Goal: Share content: Share content

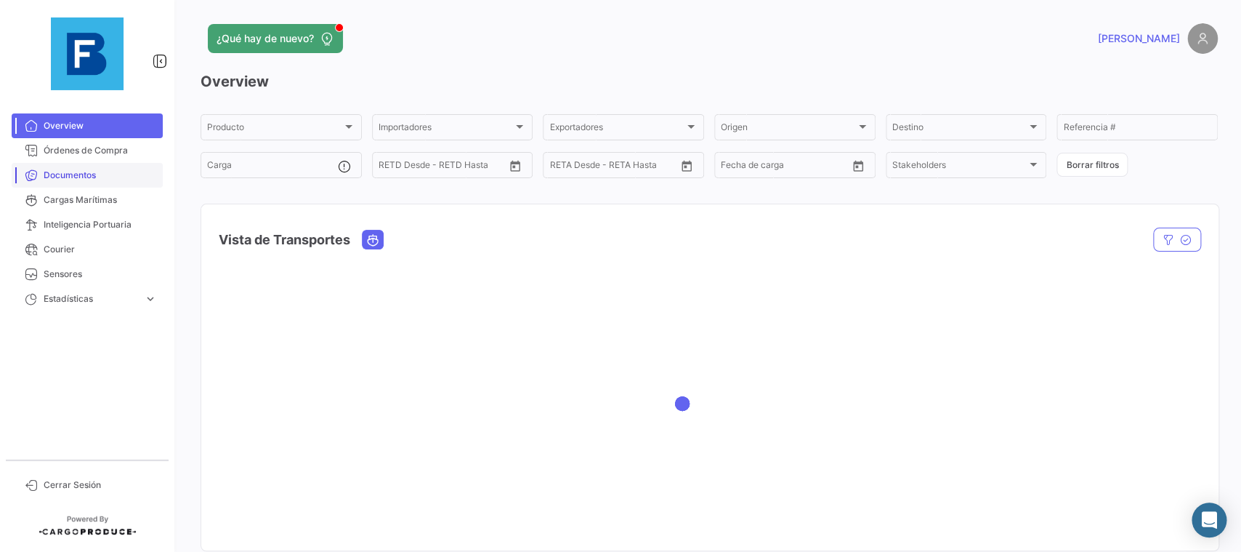
click at [94, 164] on link "Documentos" at bounding box center [87, 175] width 151 height 25
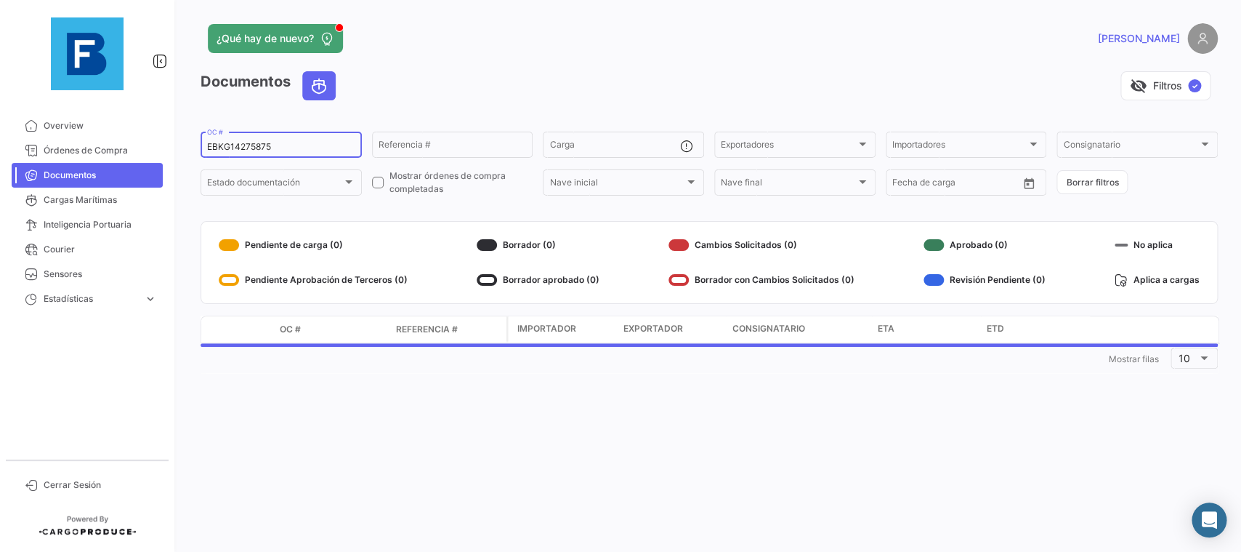
drag, startPoint x: 301, startPoint y: 149, endPoint x: 166, endPoint y: 142, distance: 135.4
click at [207, 142] on input "EBKG14275875" at bounding box center [281, 147] width 148 height 10
paste input "ECU250024024"
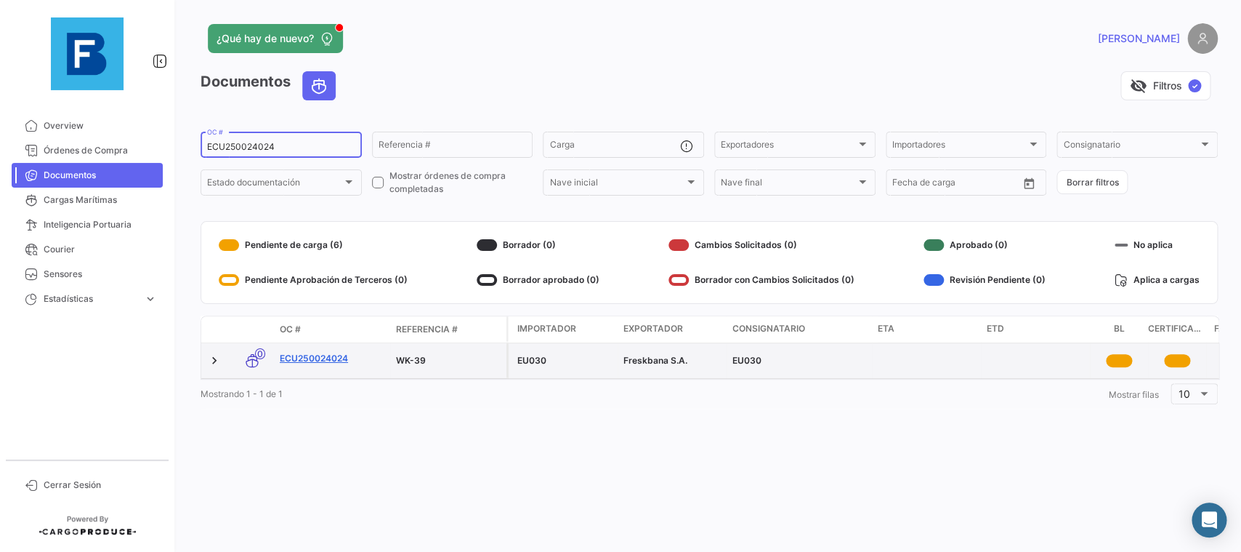
type input "ECU250024024"
click at [346, 356] on link "ECU250024024" at bounding box center [332, 358] width 105 height 13
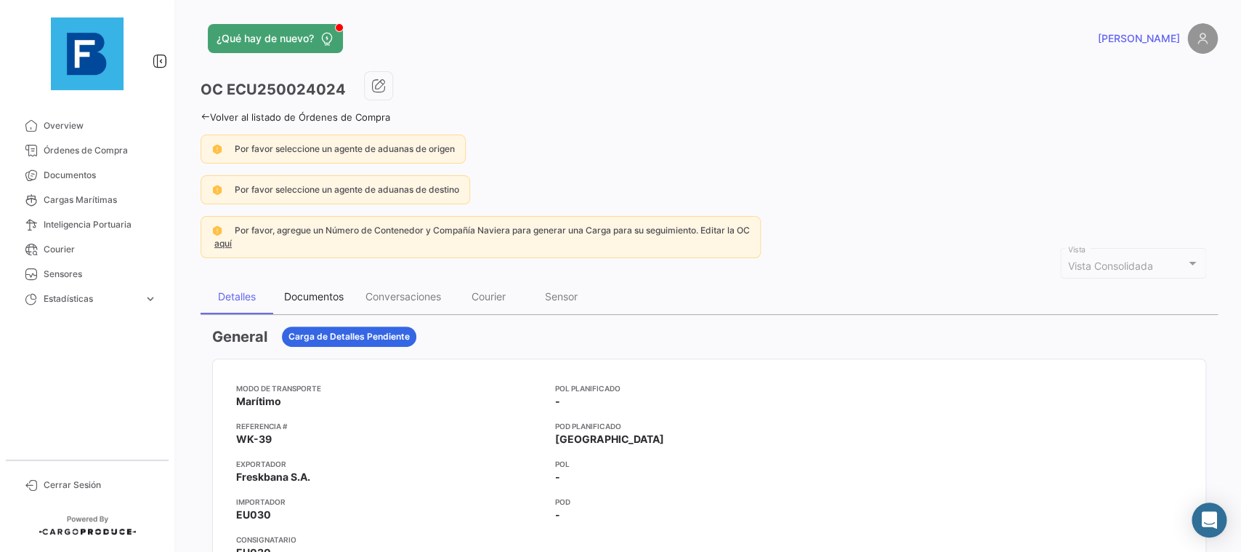
click at [318, 295] on div "Documentos" at bounding box center [314, 296] width 60 height 12
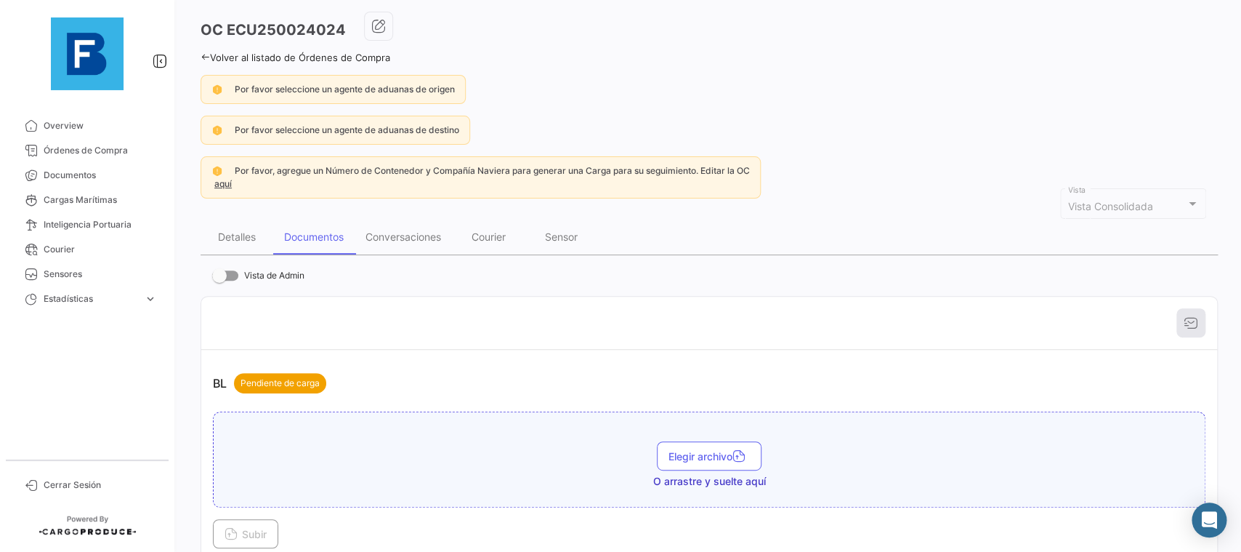
scroll to position [164, 0]
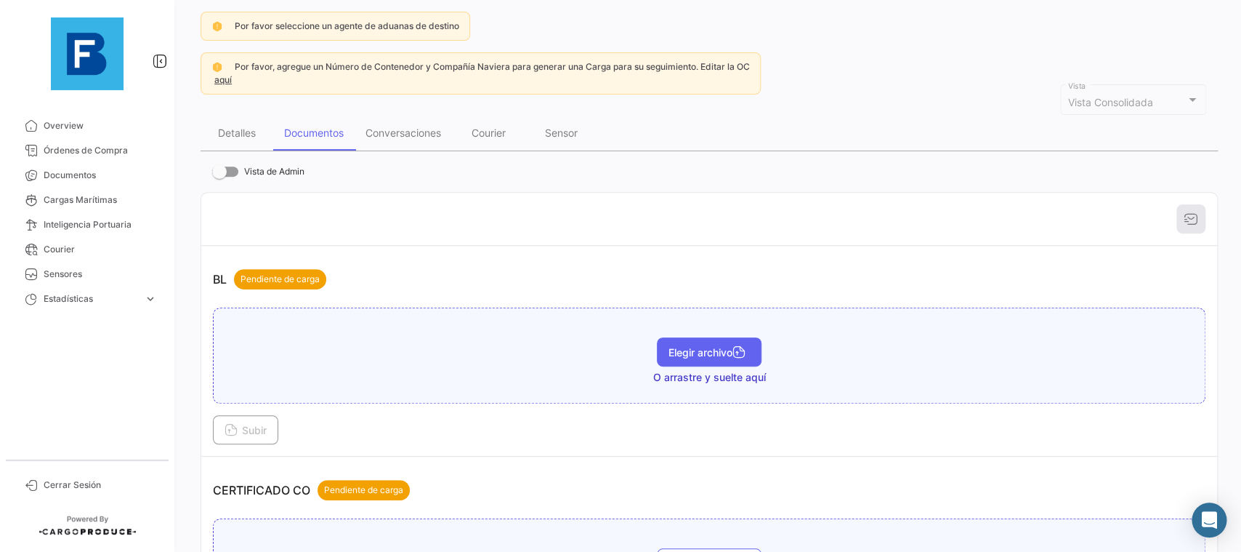
click at [736, 353] on icon "button" at bounding box center [738, 353] width 13 height 13
click at [240, 433] on span "Subir" at bounding box center [246, 430] width 42 height 12
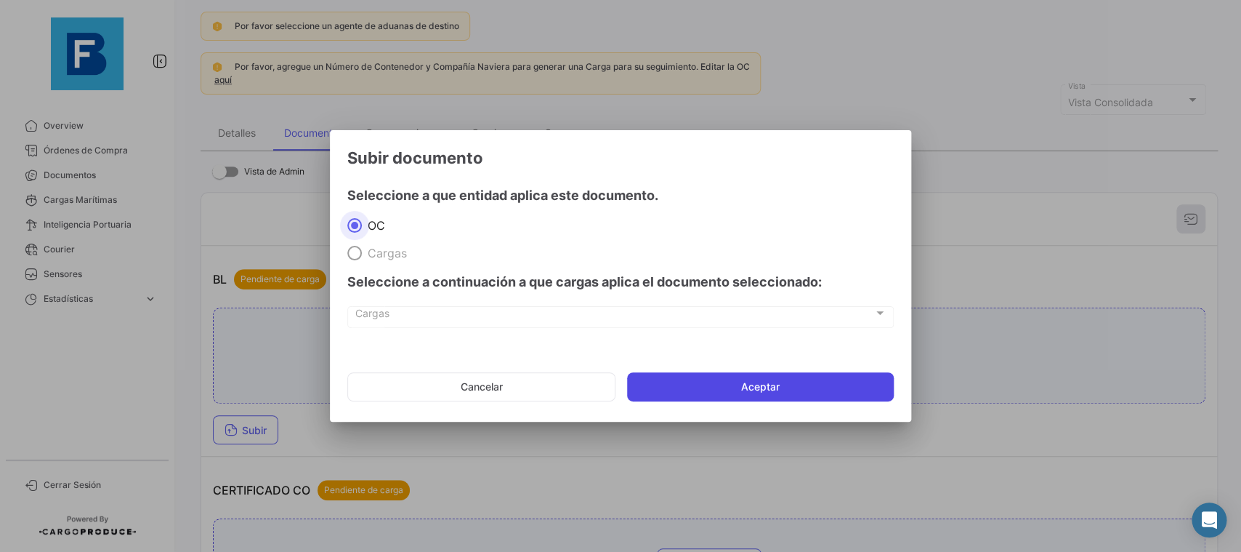
click at [763, 382] on button "Aceptar" at bounding box center [760, 386] width 267 height 29
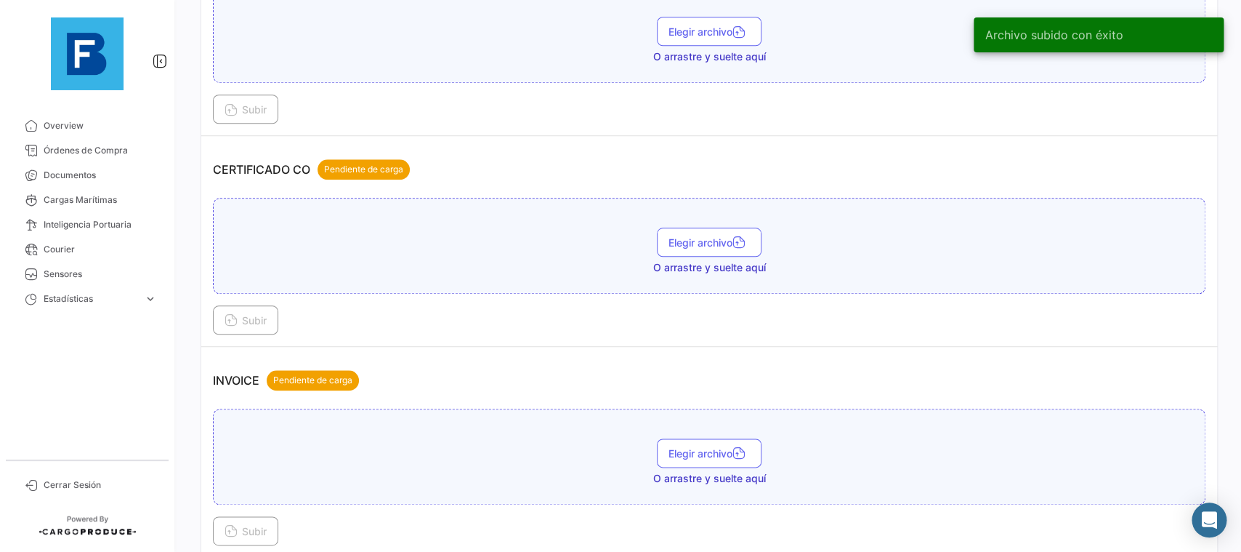
scroll to position [572, 0]
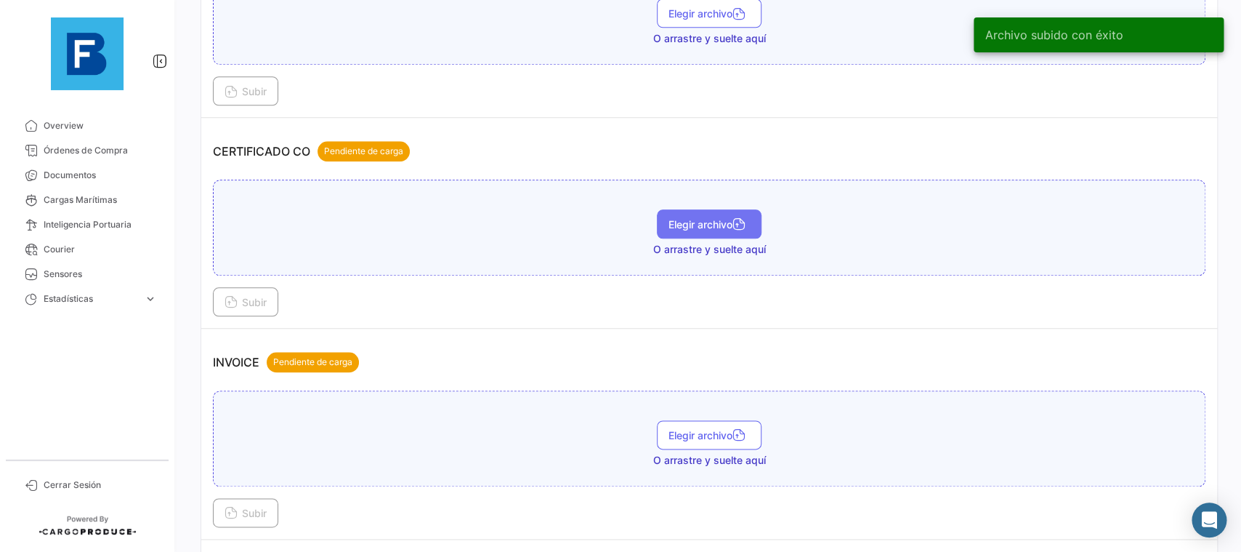
click at [711, 219] on span "Elegir archivo" at bounding box center [709, 224] width 81 height 12
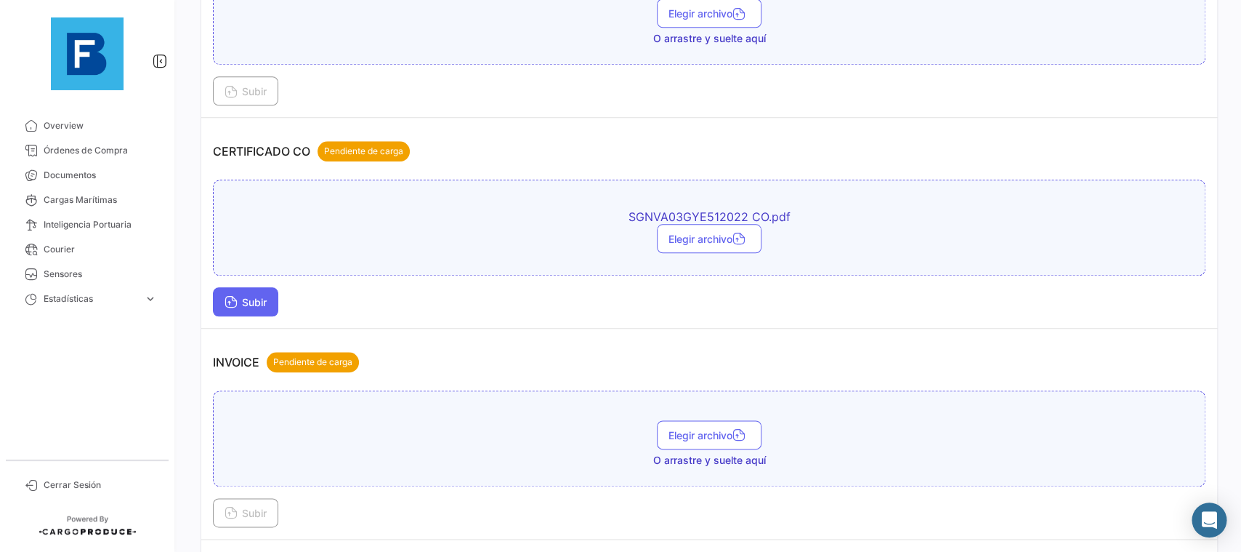
click at [243, 294] on button "Subir" at bounding box center [245, 301] width 65 height 29
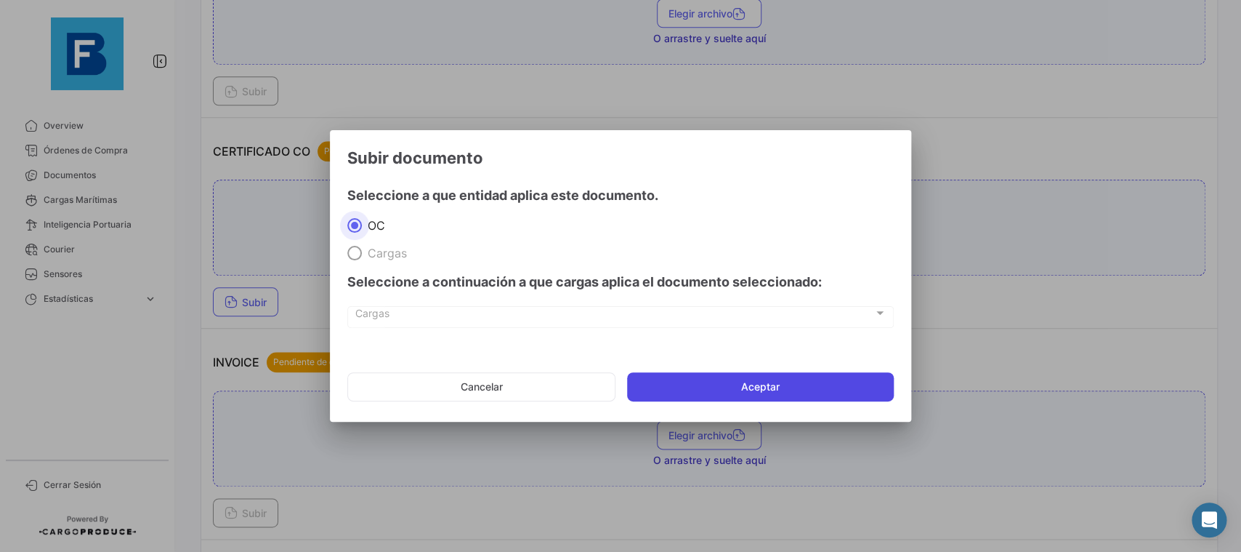
click at [767, 381] on button "Aceptar" at bounding box center [760, 386] width 267 height 29
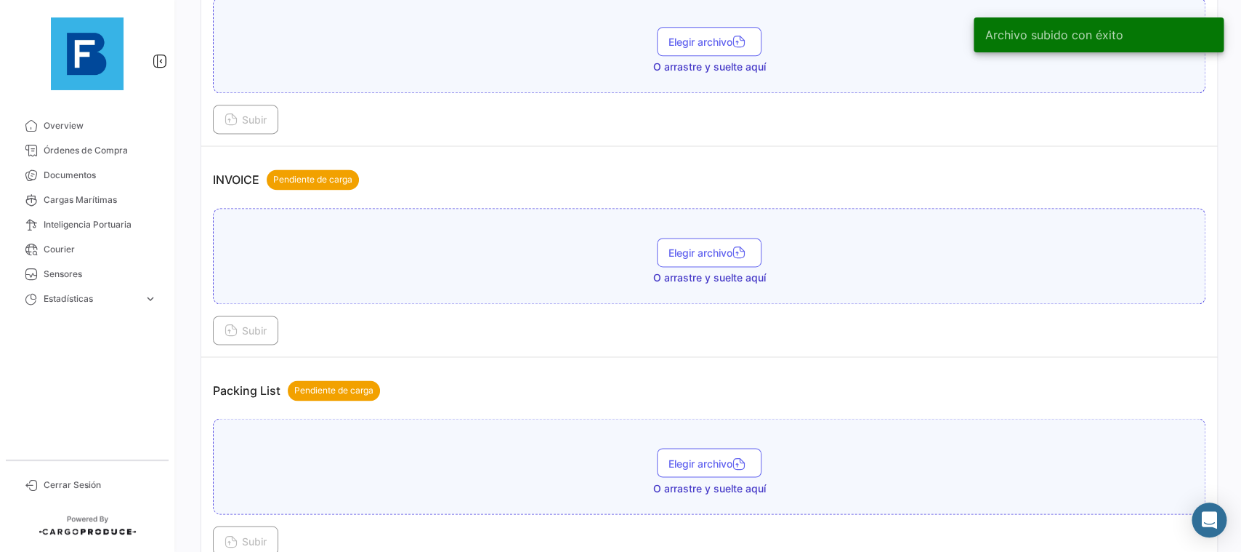
scroll to position [899, 0]
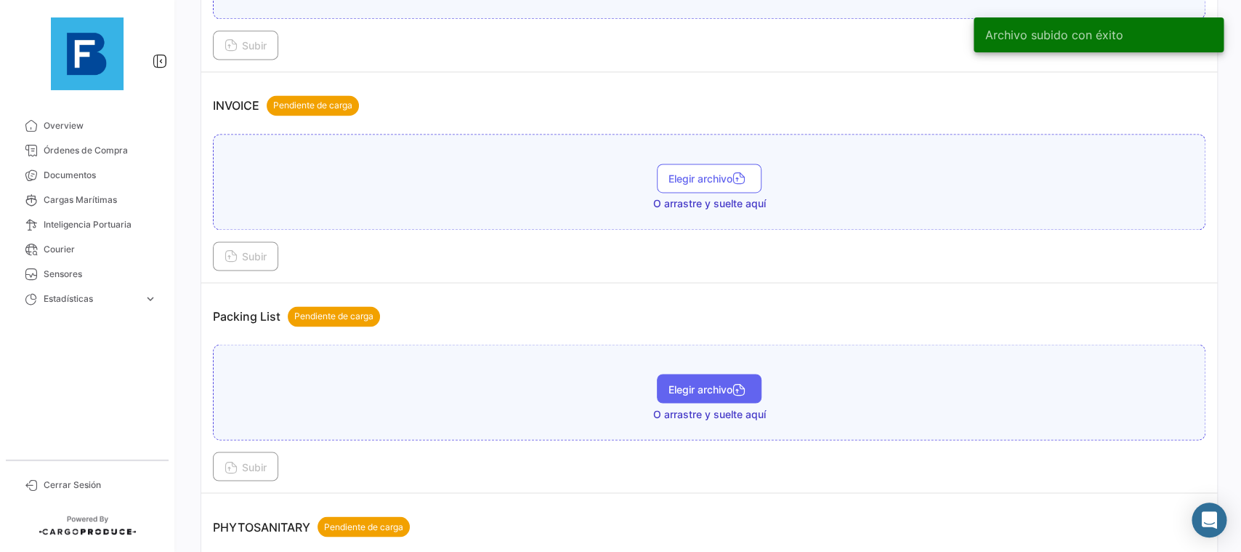
click at [726, 388] on span "Elegir archivo" at bounding box center [709, 388] width 81 height 12
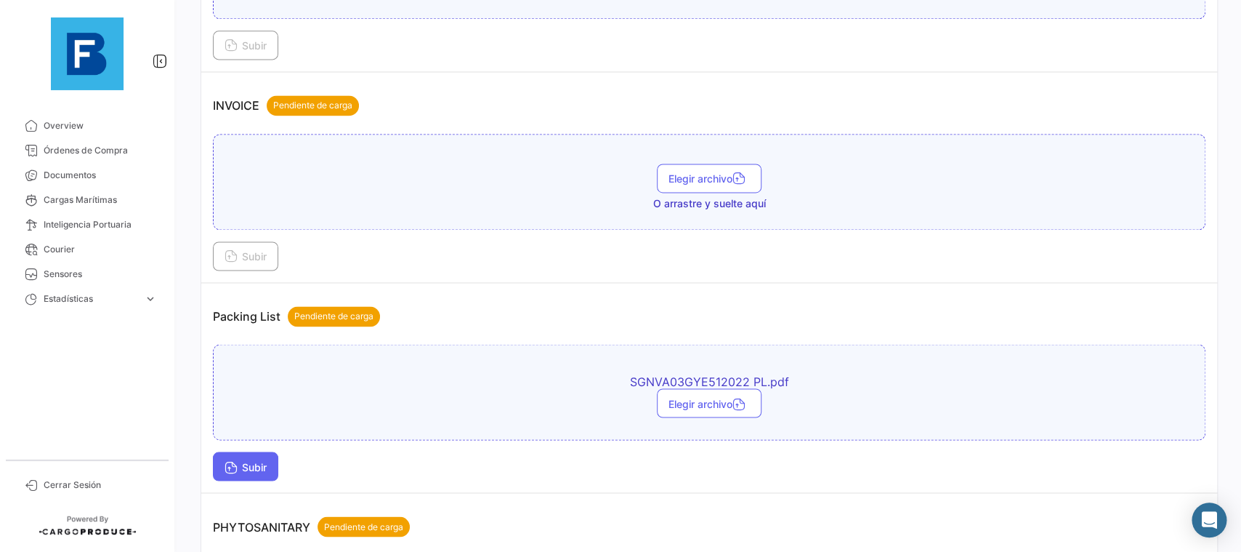
click at [215, 468] on button "Subir" at bounding box center [245, 465] width 65 height 29
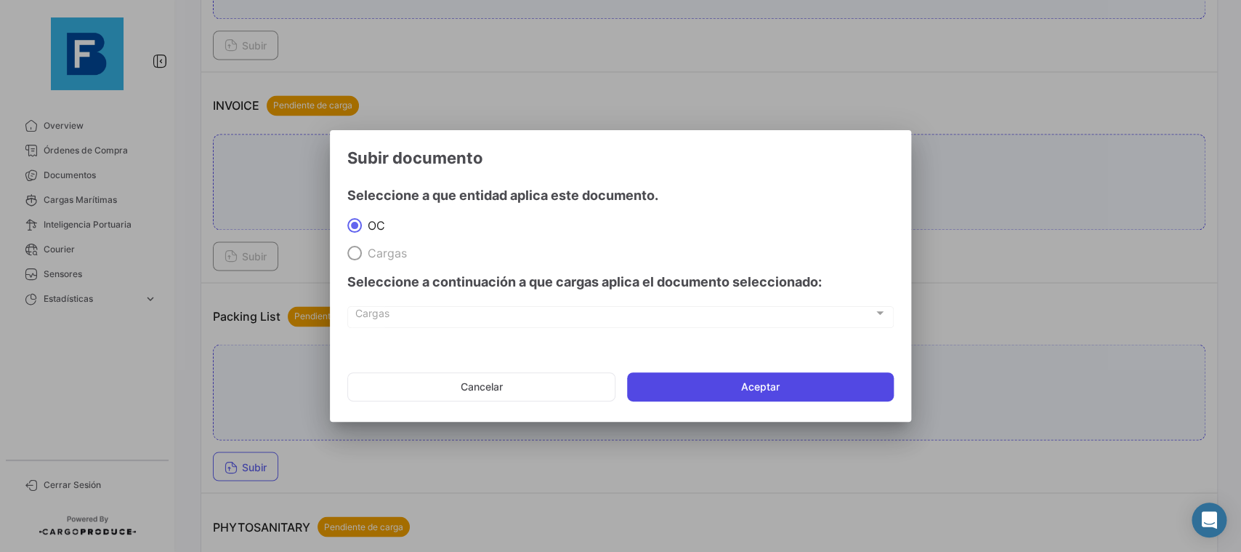
click at [778, 382] on button "Aceptar" at bounding box center [760, 386] width 267 height 29
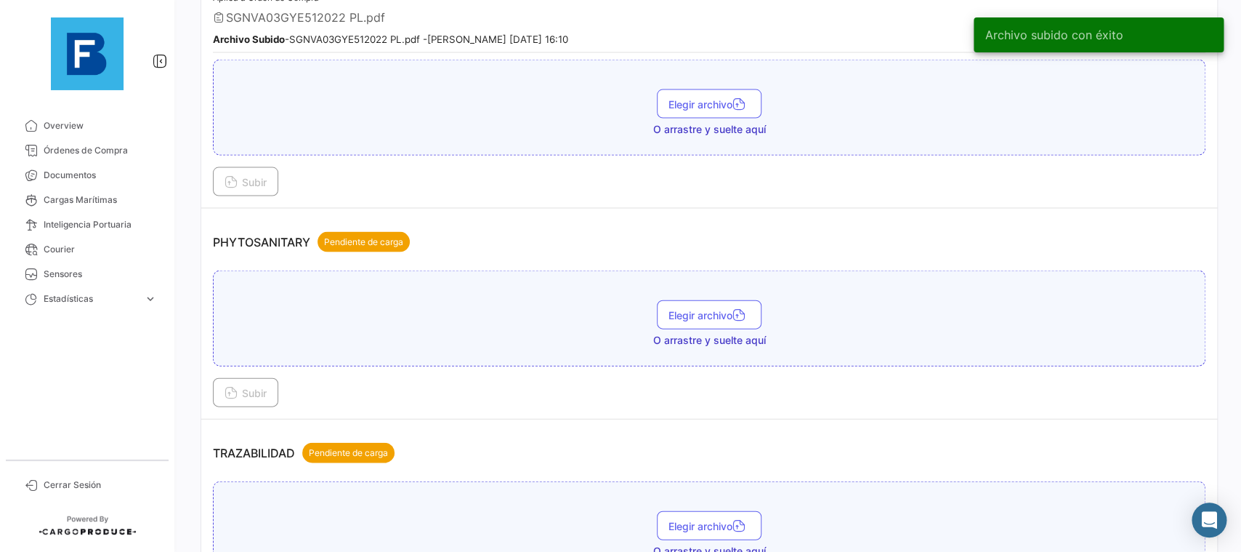
scroll to position [1412, 0]
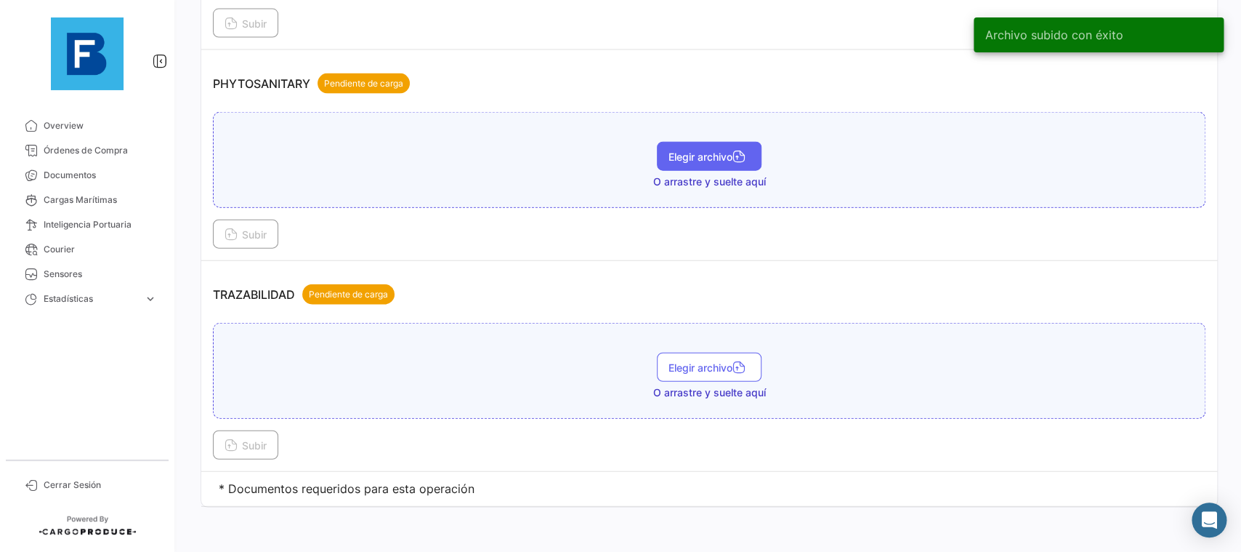
click at [694, 151] on span "Elegir archivo" at bounding box center [709, 156] width 81 height 12
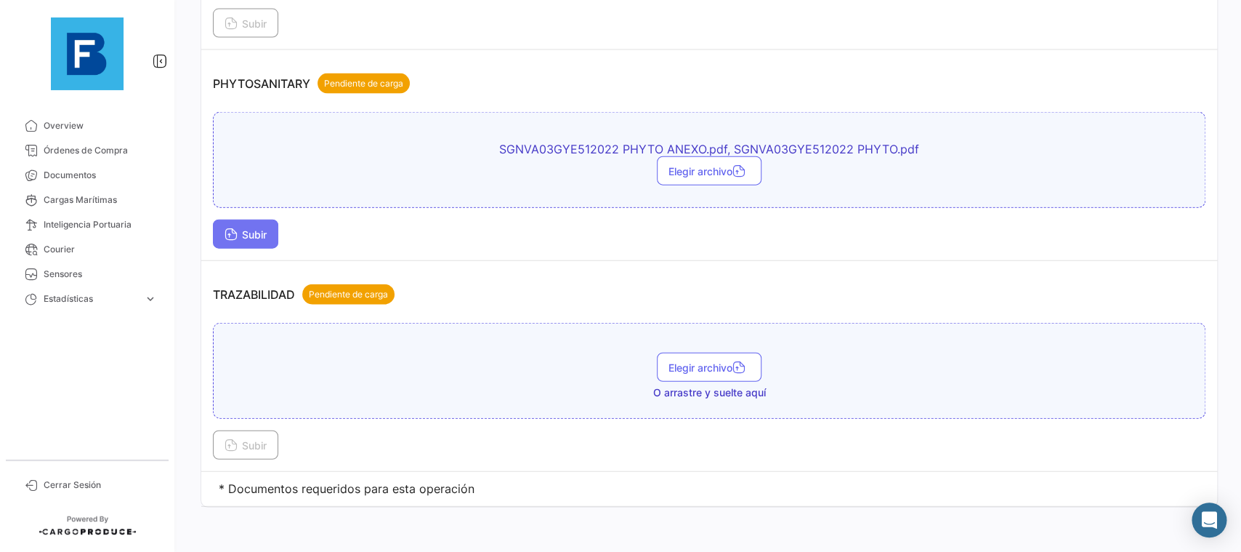
click at [255, 237] on span "Subir" at bounding box center [246, 234] width 42 height 12
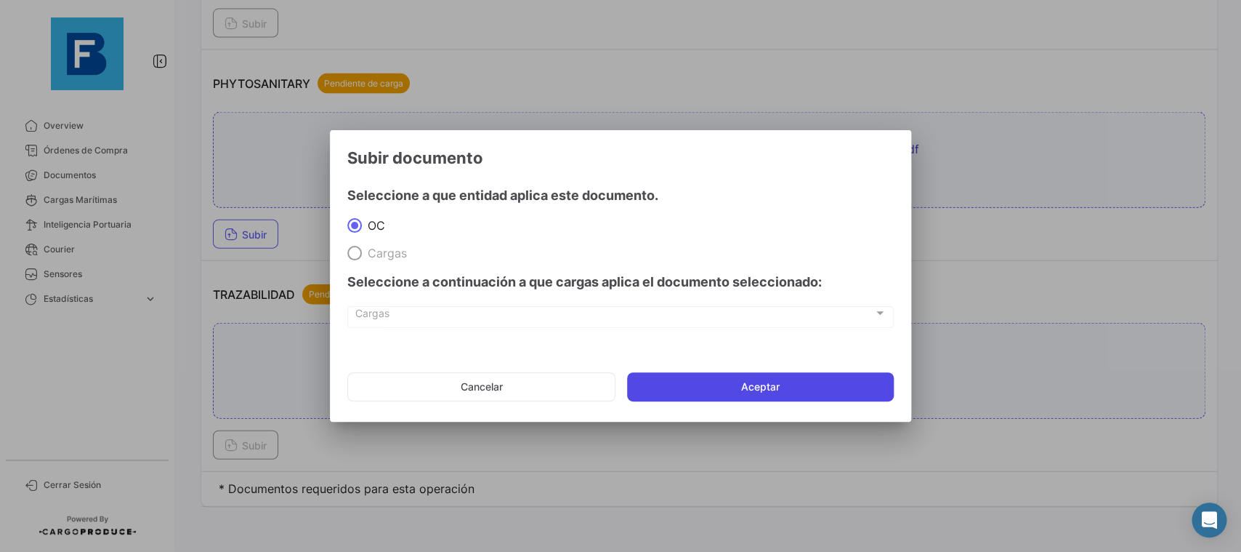
click at [686, 398] on button "Aceptar" at bounding box center [760, 386] width 267 height 29
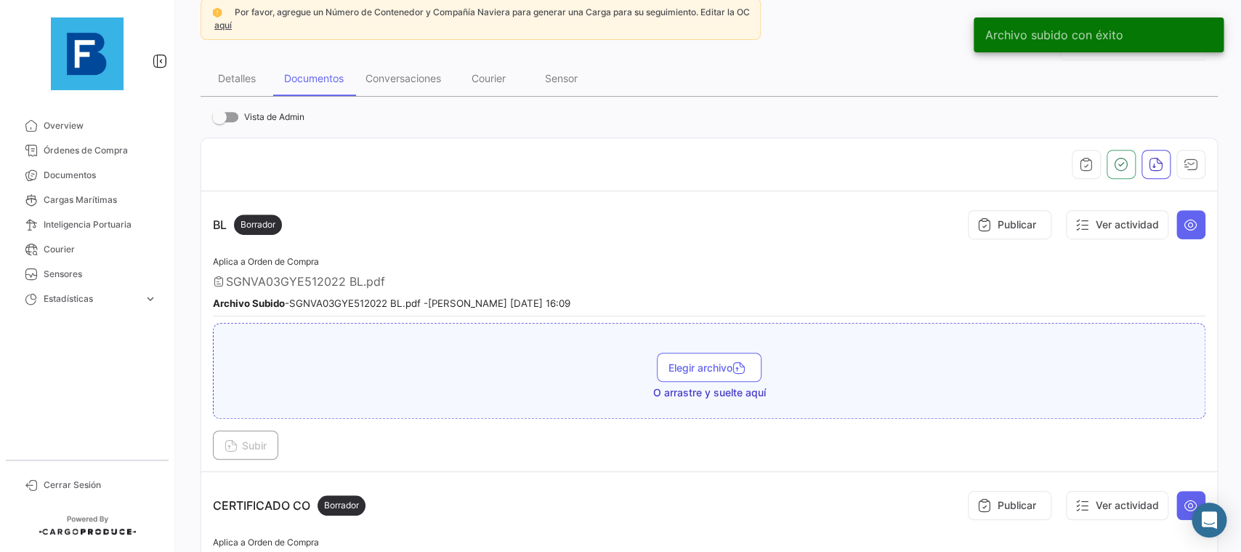
scroll to position [245, 0]
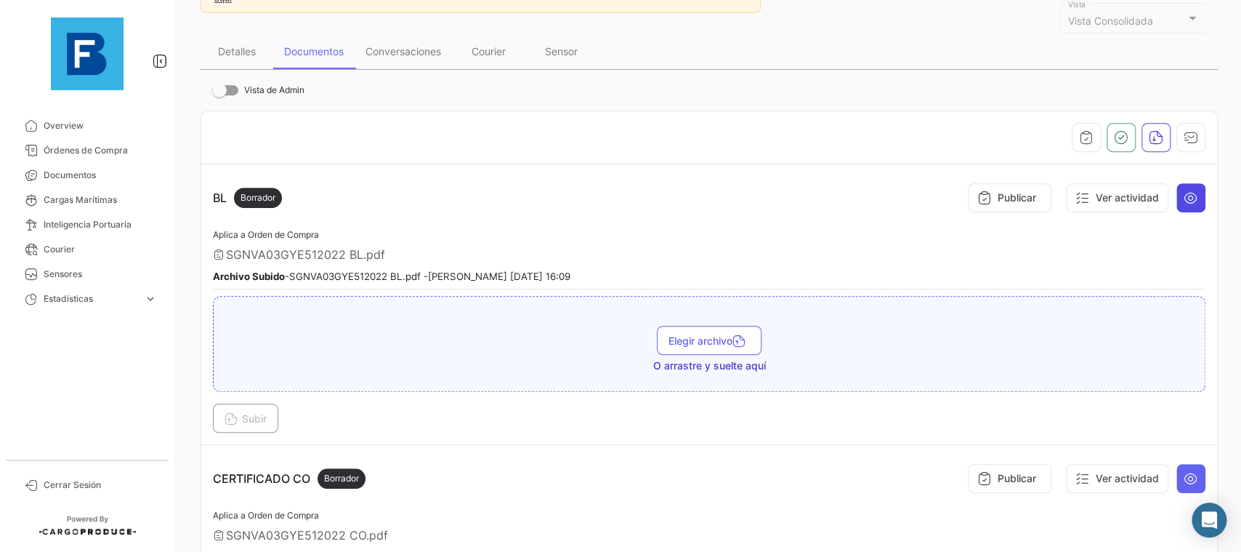
click at [1196, 195] on icon at bounding box center [1191, 197] width 15 height 15
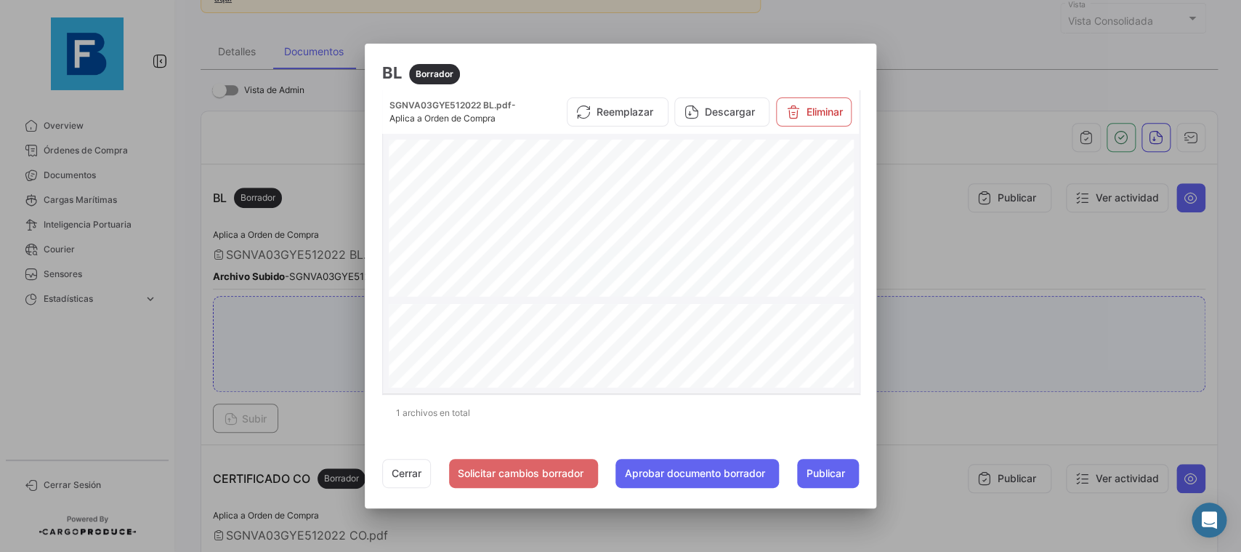
scroll to position [1199, 0]
click at [403, 467] on button "Cerrar" at bounding box center [406, 473] width 49 height 29
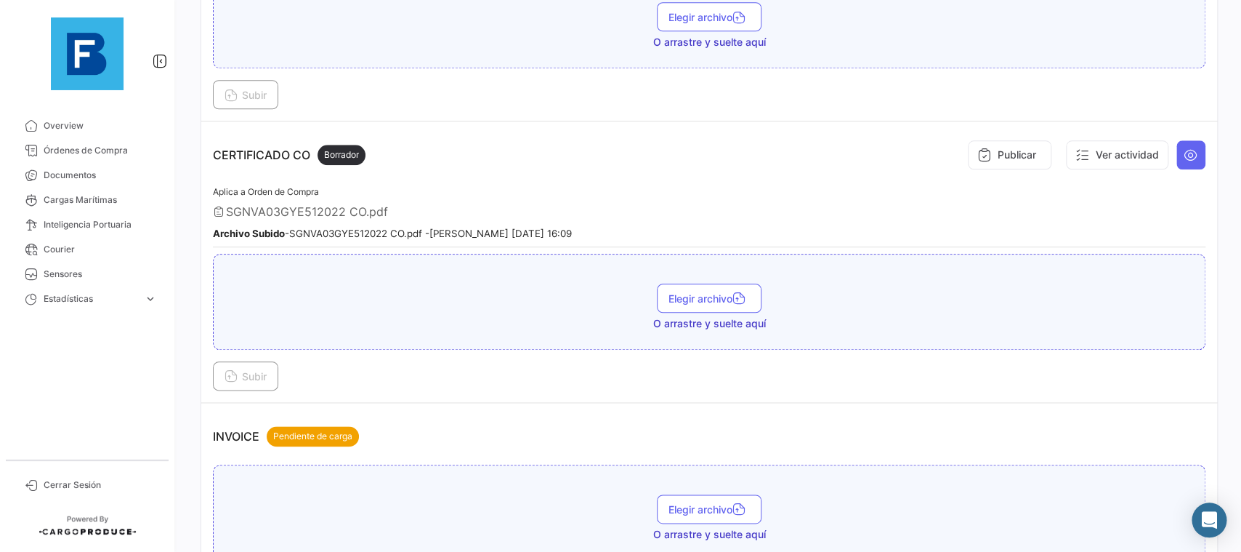
scroll to position [572, 0]
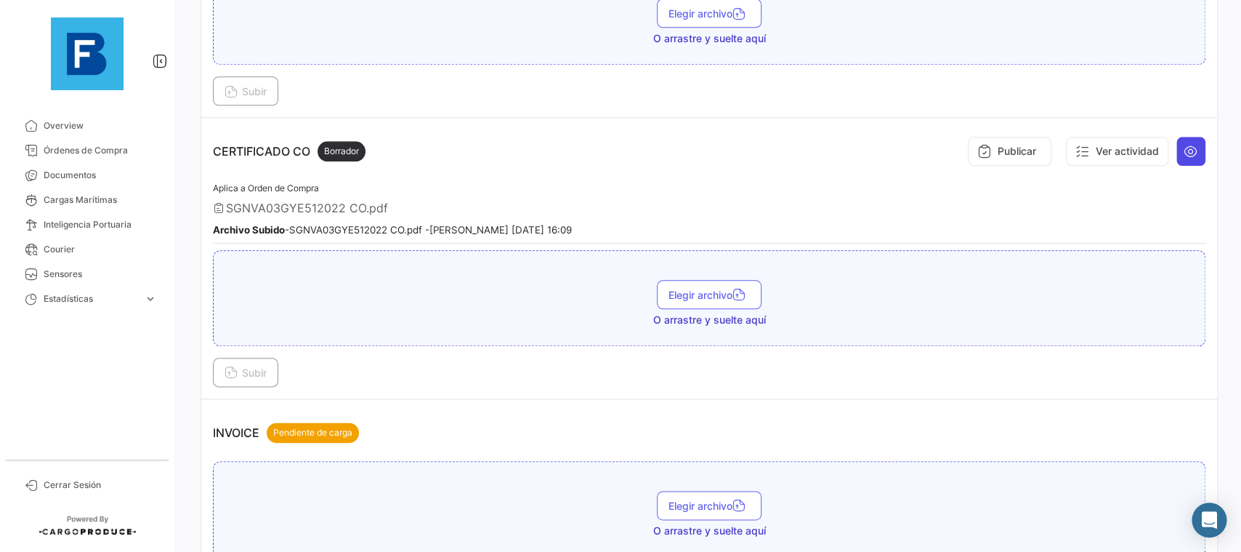
click at [1195, 155] on icon at bounding box center [1191, 151] width 15 height 15
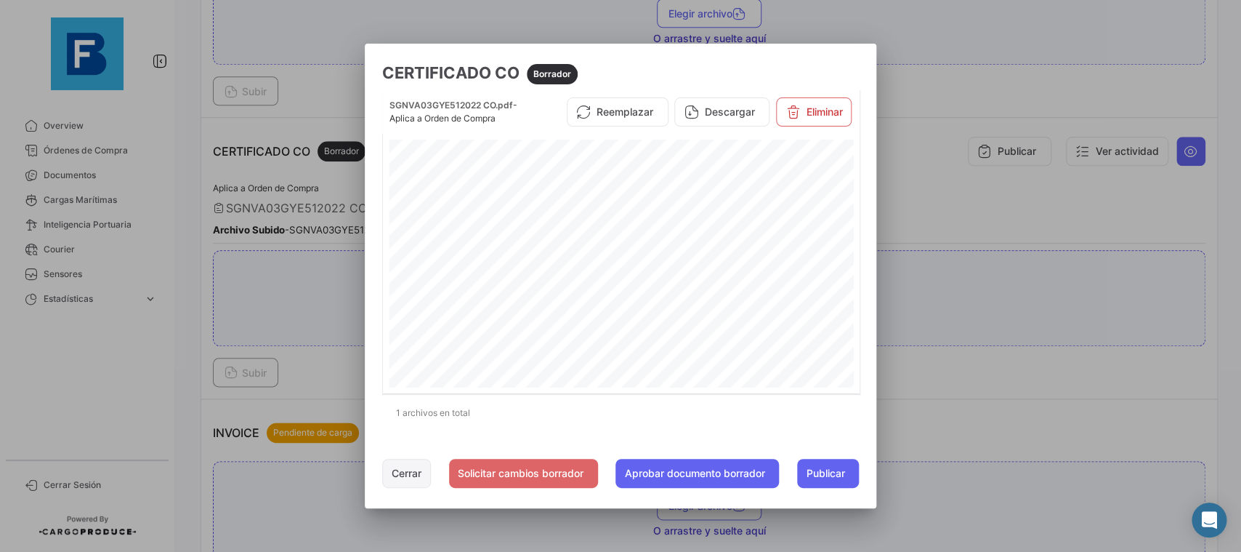
click at [413, 467] on button "Cerrar" at bounding box center [406, 473] width 49 height 29
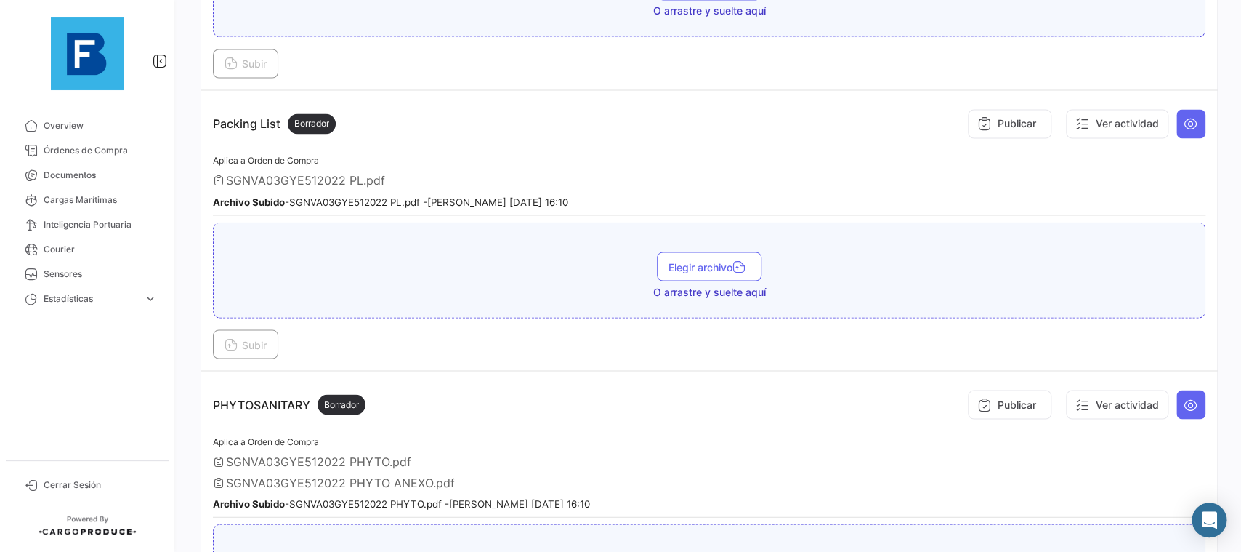
scroll to position [1145, 0]
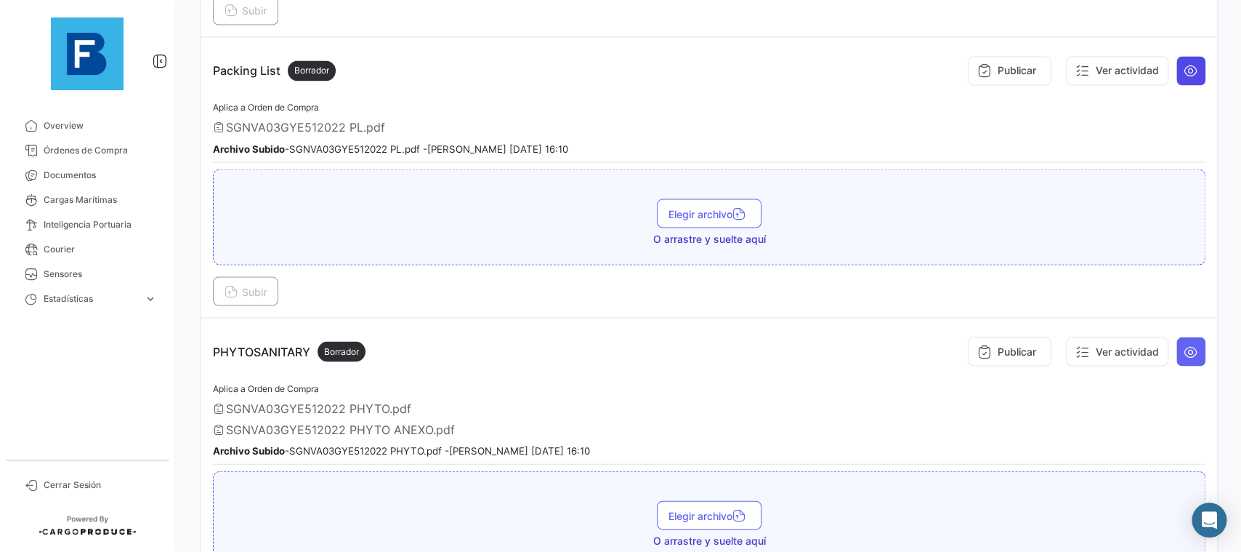
click at [1195, 77] on button at bounding box center [1191, 70] width 29 height 29
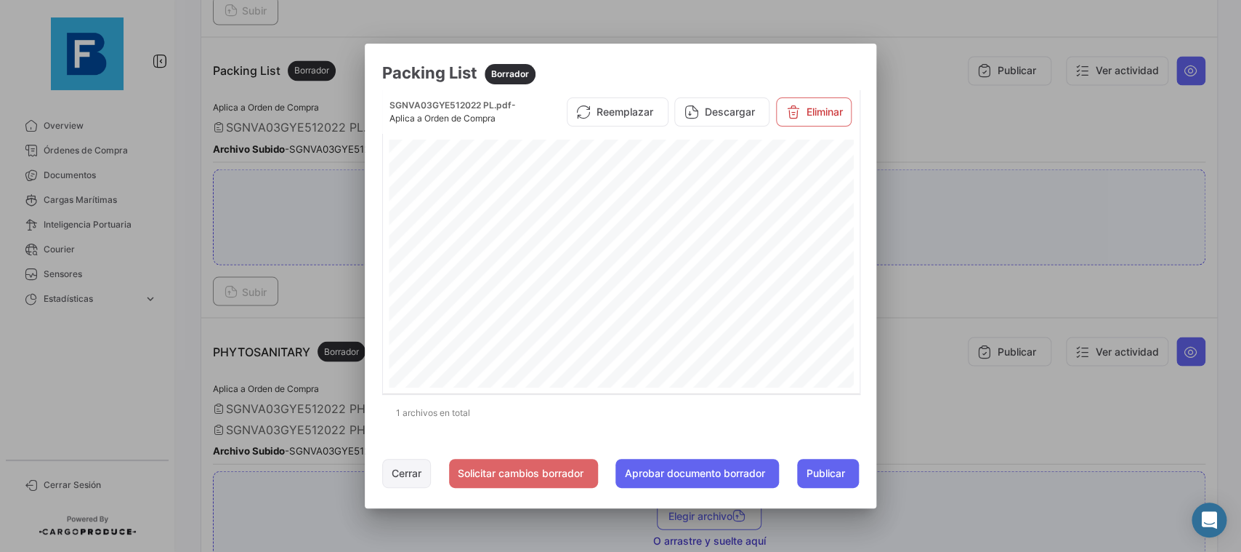
click at [419, 478] on button "Cerrar" at bounding box center [406, 473] width 49 height 29
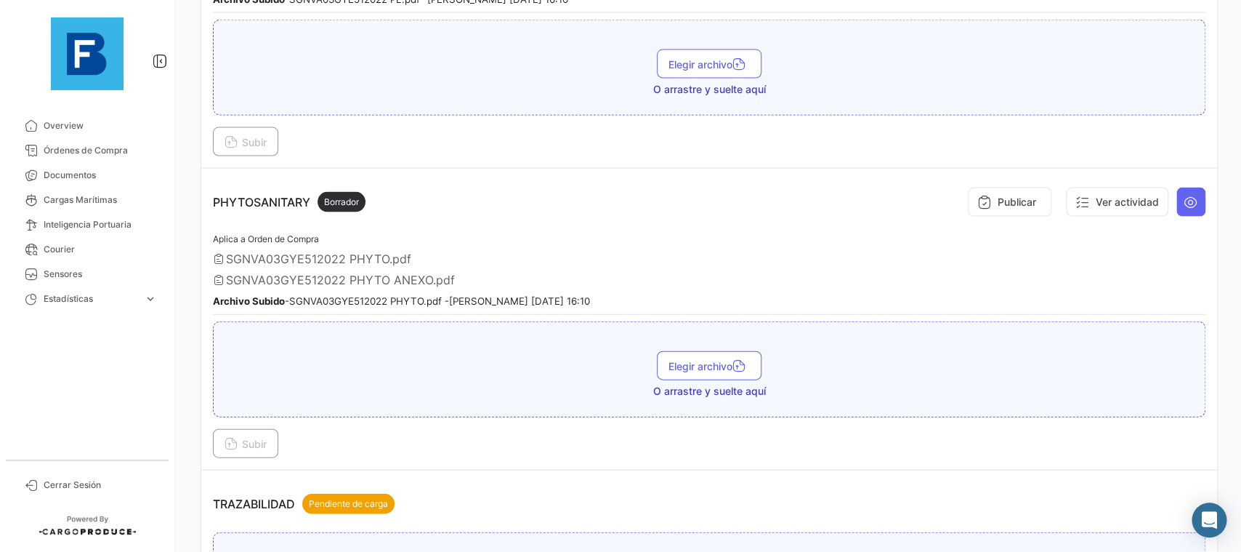
scroll to position [1389, 0]
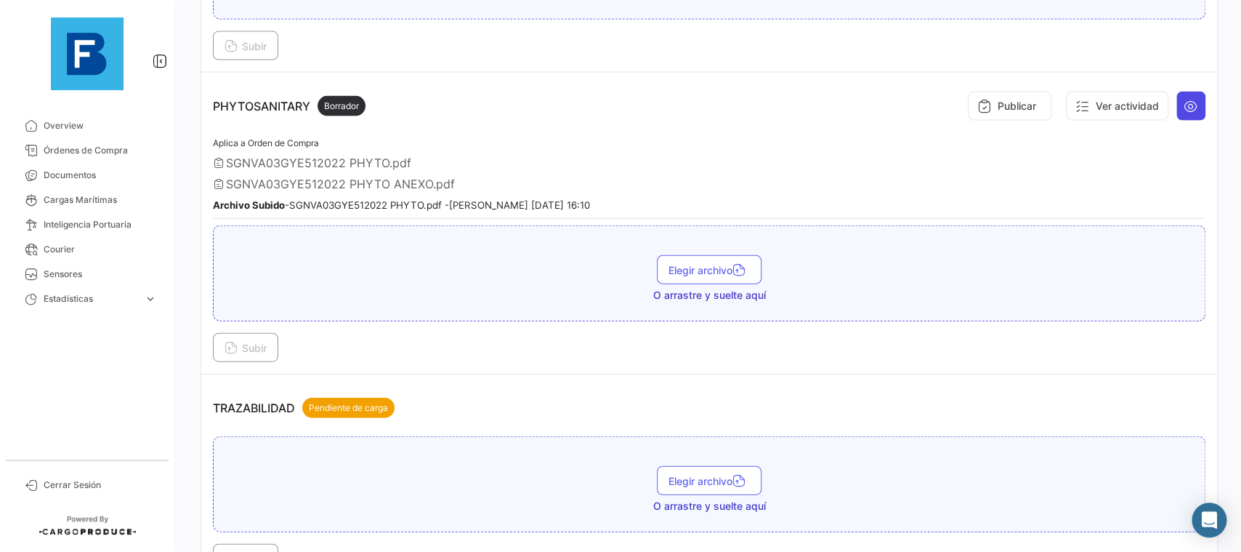
click at [1187, 108] on icon at bounding box center [1191, 106] width 15 height 15
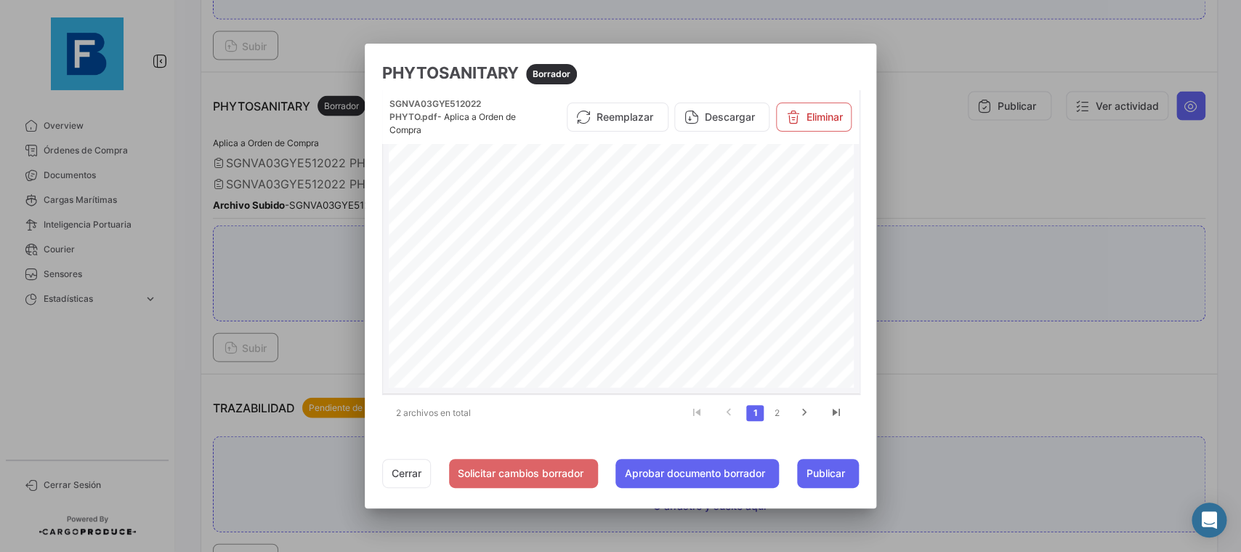
scroll to position [419, 0]
click at [777, 411] on link "2" at bounding box center [776, 413] width 17 height 16
click at [384, 475] on button "Cerrar" at bounding box center [406, 473] width 49 height 29
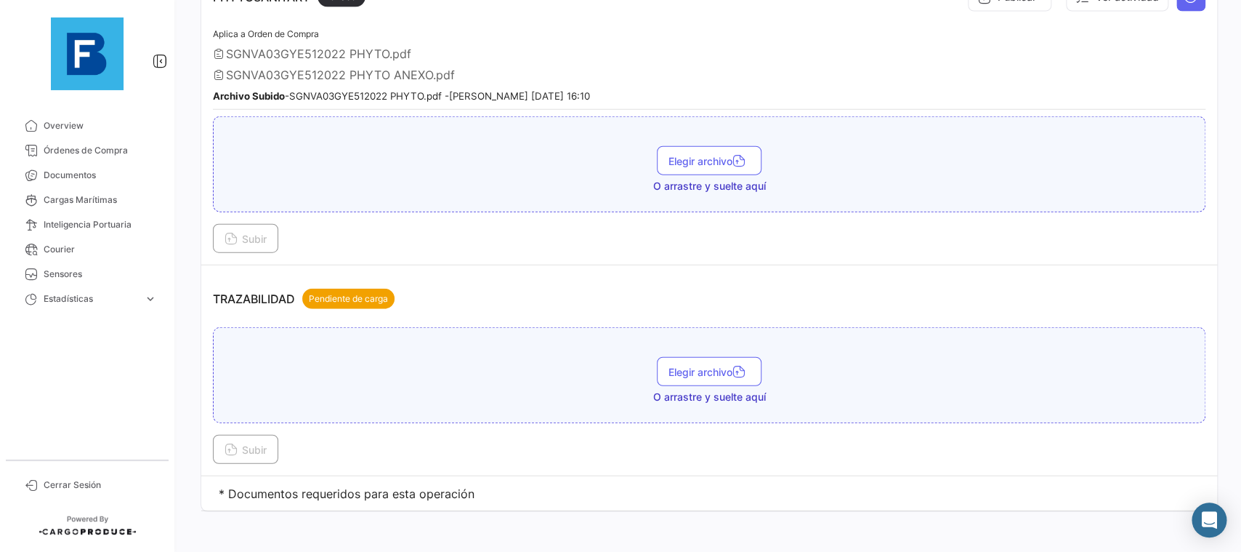
scroll to position [1501, 0]
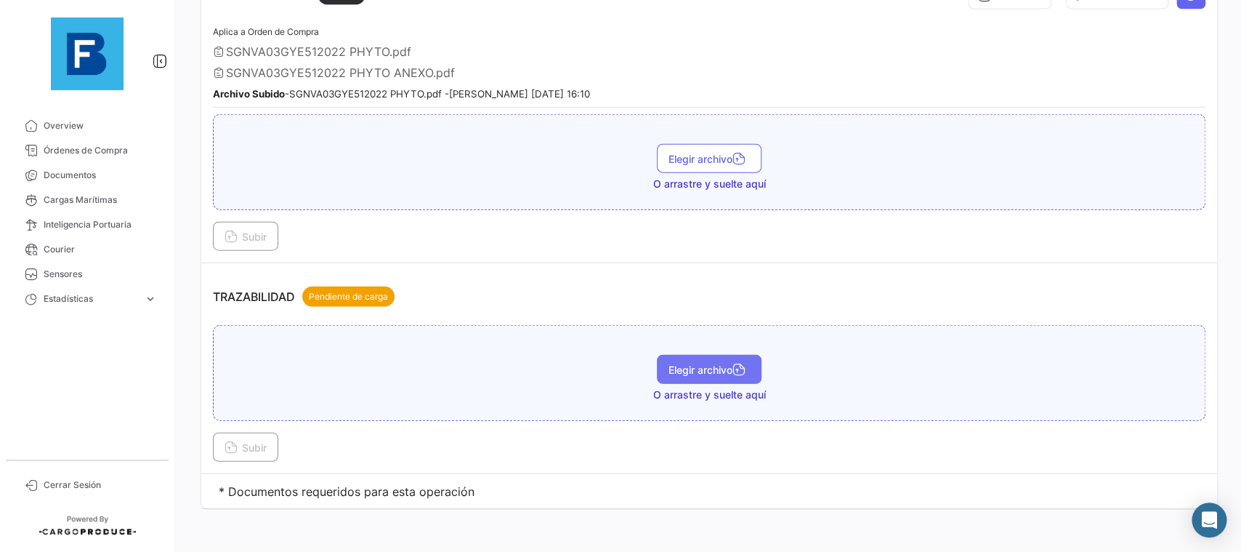
click at [713, 363] on span "Elegir archivo" at bounding box center [709, 369] width 81 height 12
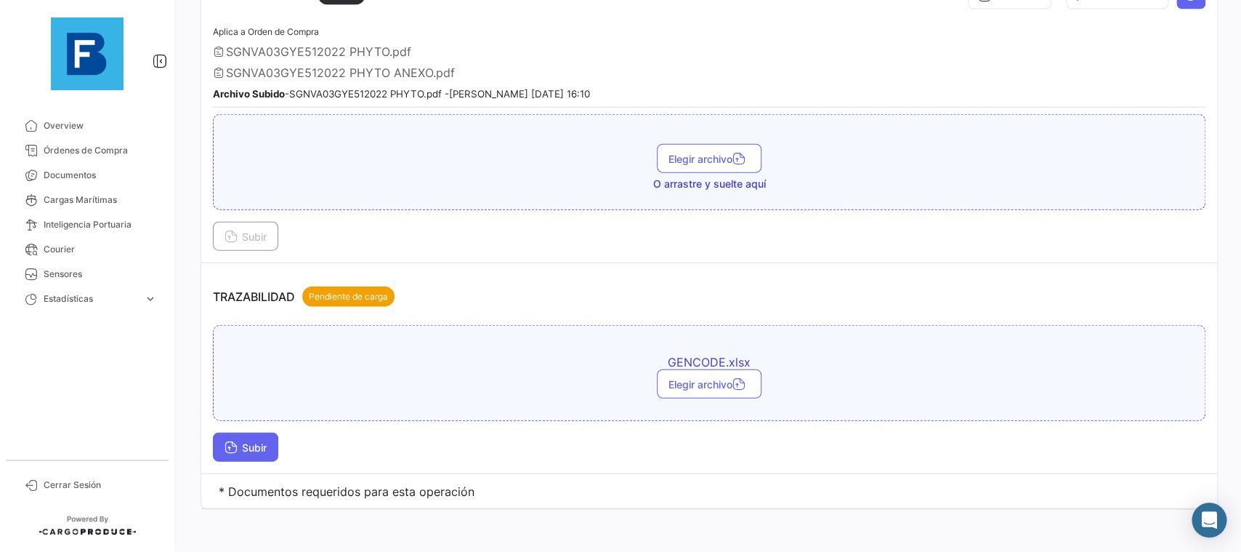
click at [272, 443] on button "Subir" at bounding box center [245, 446] width 65 height 29
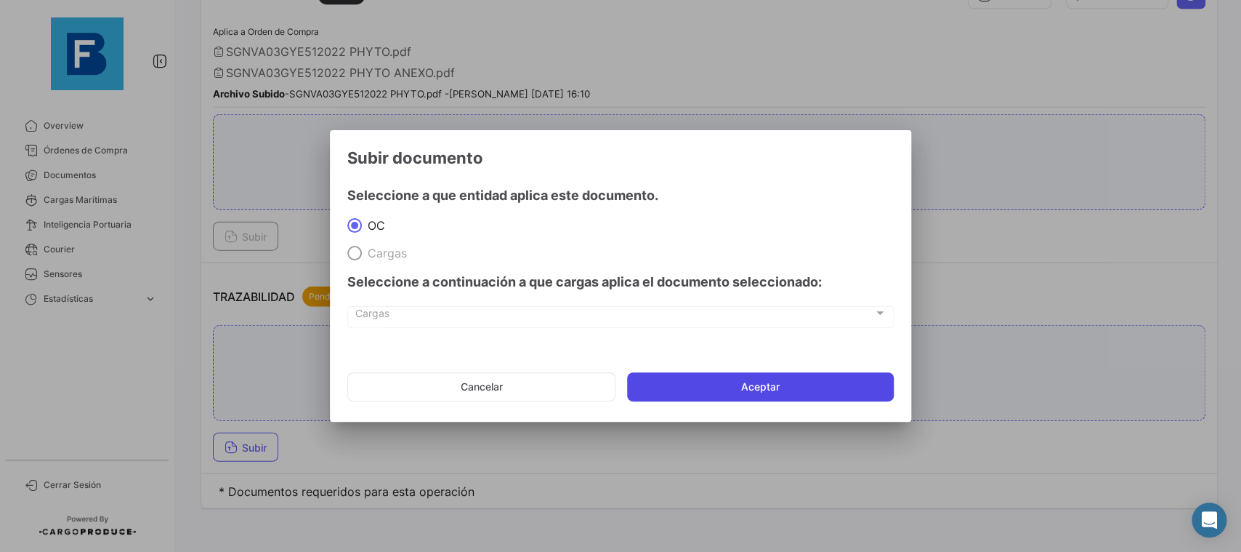
click at [730, 389] on button "Aceptar" at bounding box center [760, 386] width 267 height 29
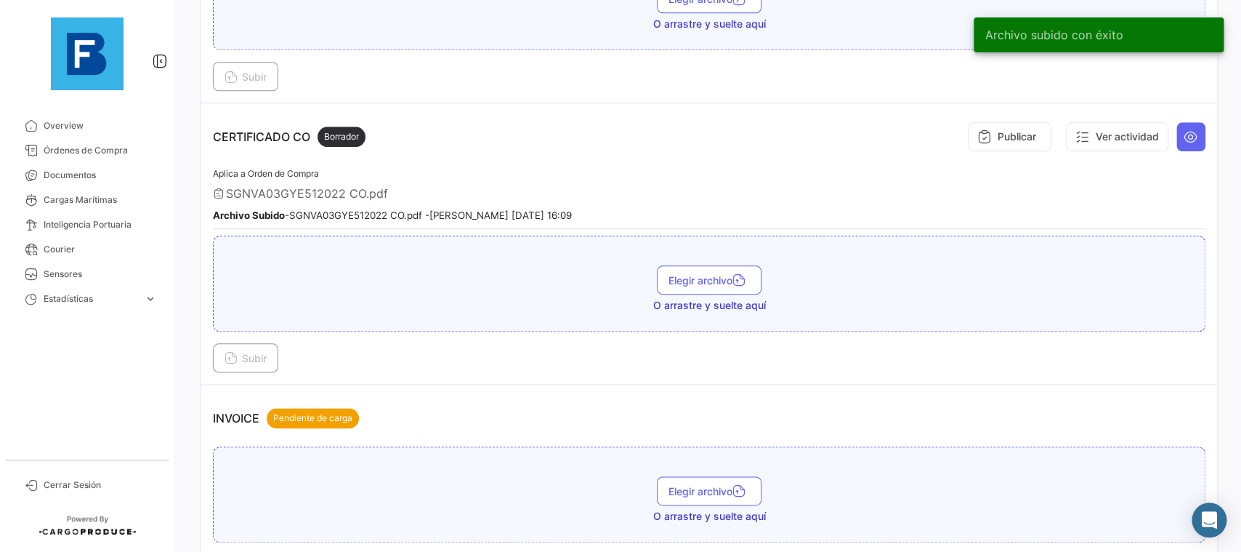
scroll to position [178, 0]
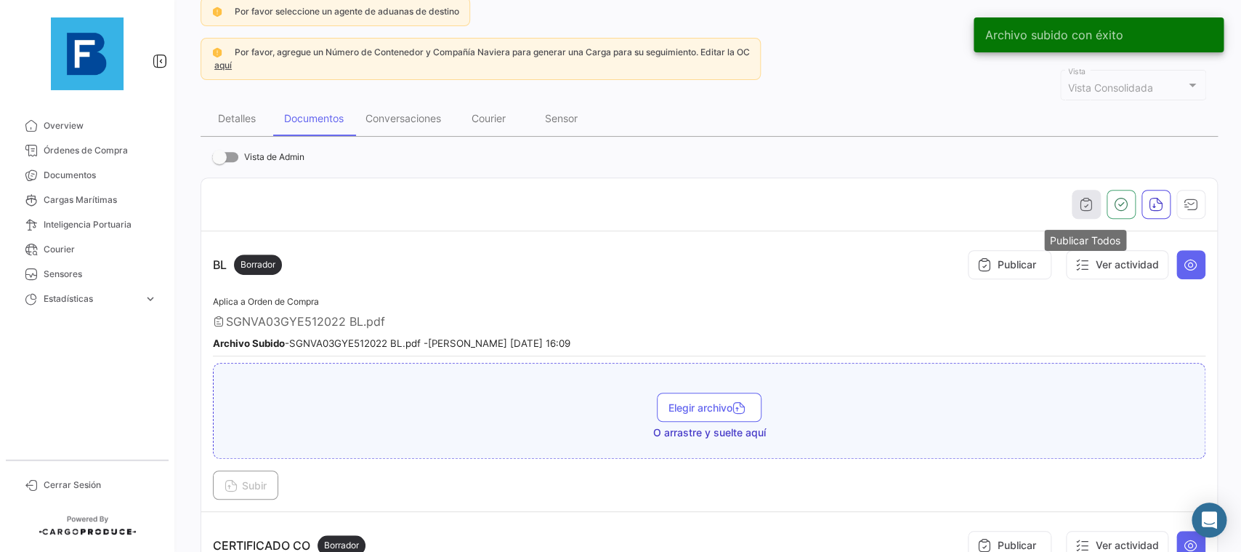
click at [1098, 203] on button "button" at bounding box center [1086, 204] width 29 height 29
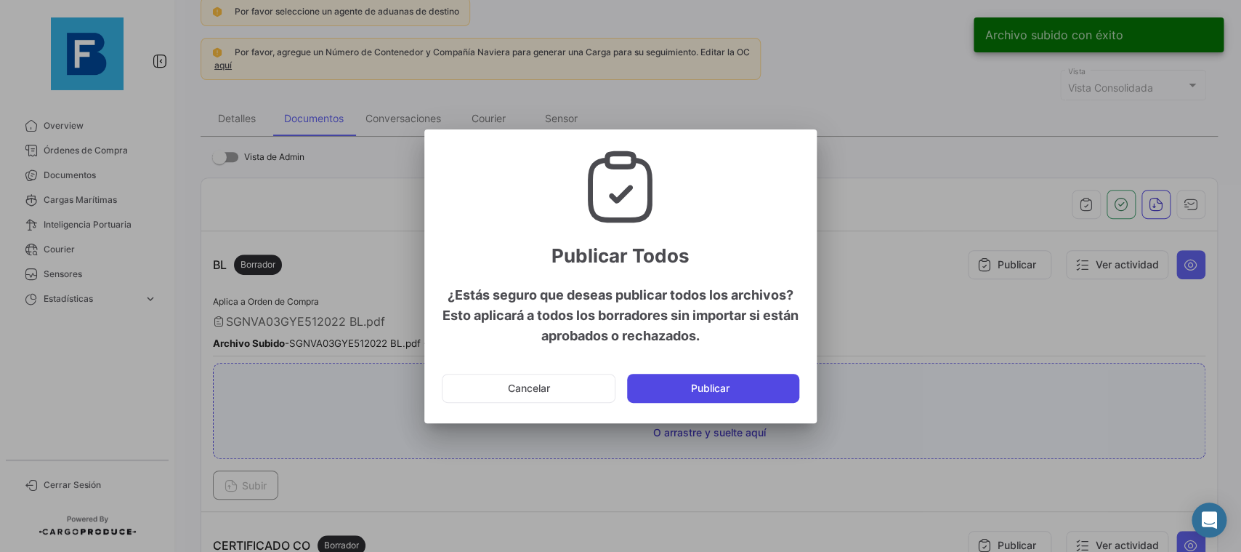
click at [784, 384] on button "Publicar" at bounding box center [713, 388] width 172 height 29
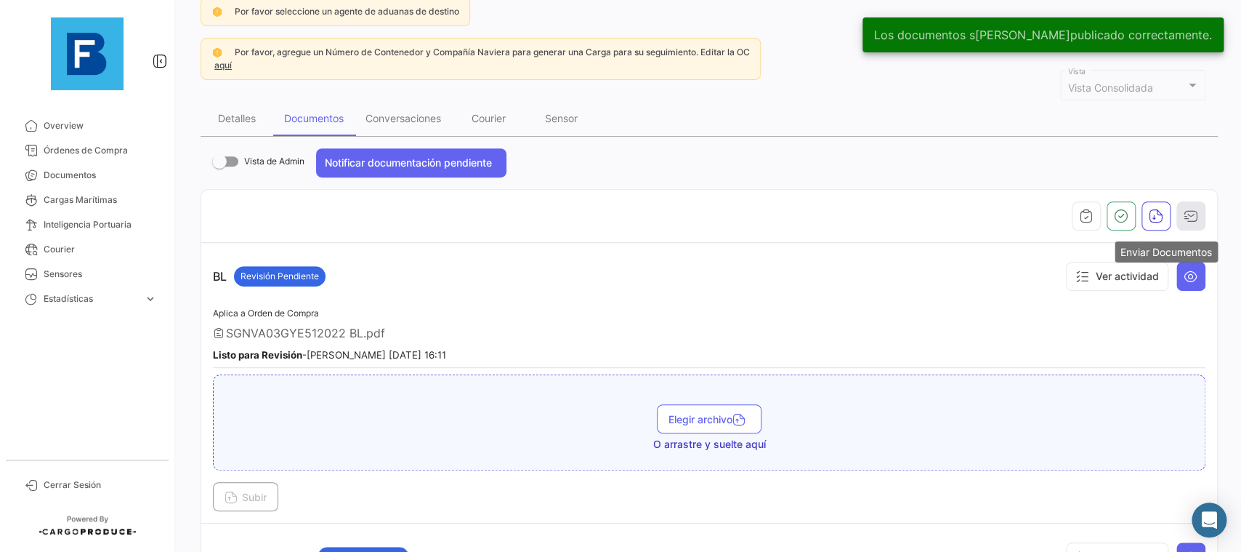
click at [1188, 211] on icon "button" at bounding box center [1191, 216] width 15 height 15
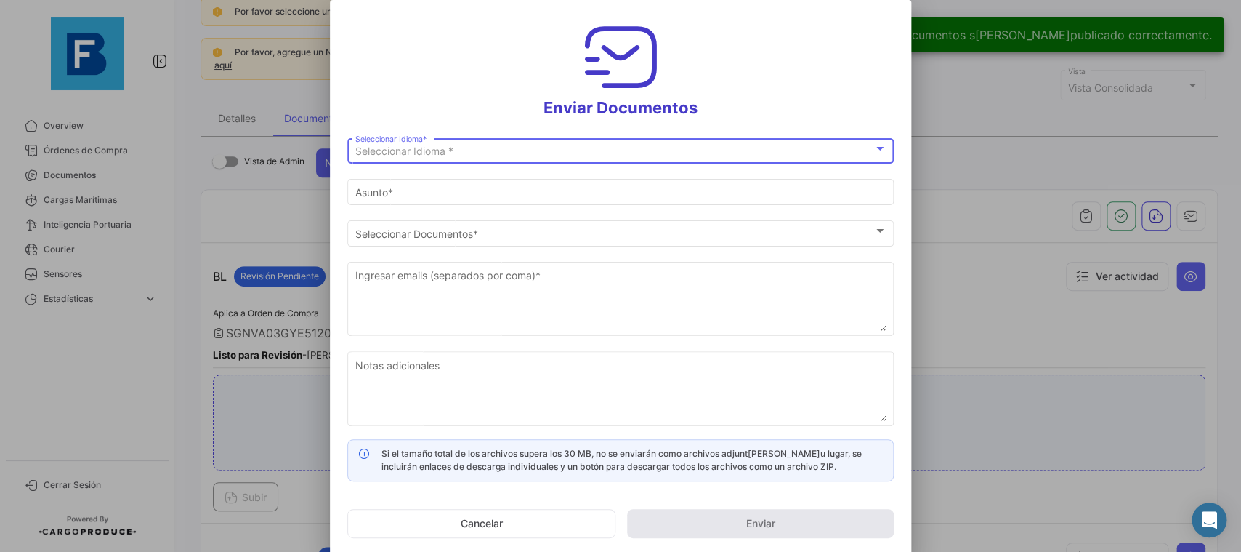
click at [643, 150] on div "Seleccionar Idioma *" at bounding box center [614, 151] width 518 height 12
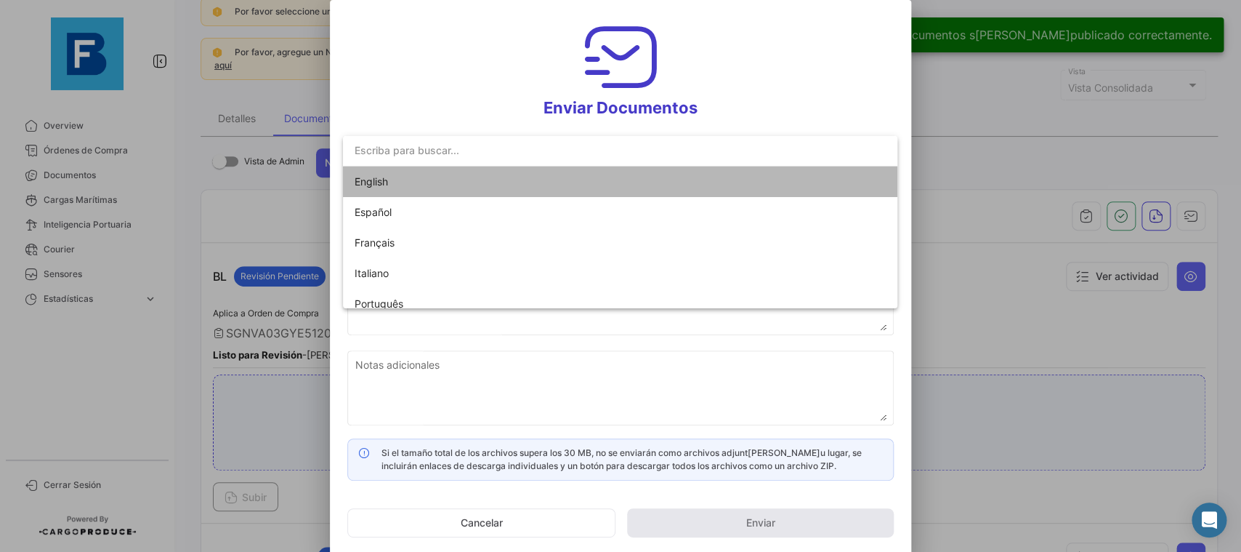
click at [584, 167] on mat-option "English" at bounding box center [620, 181] width 554 height 31
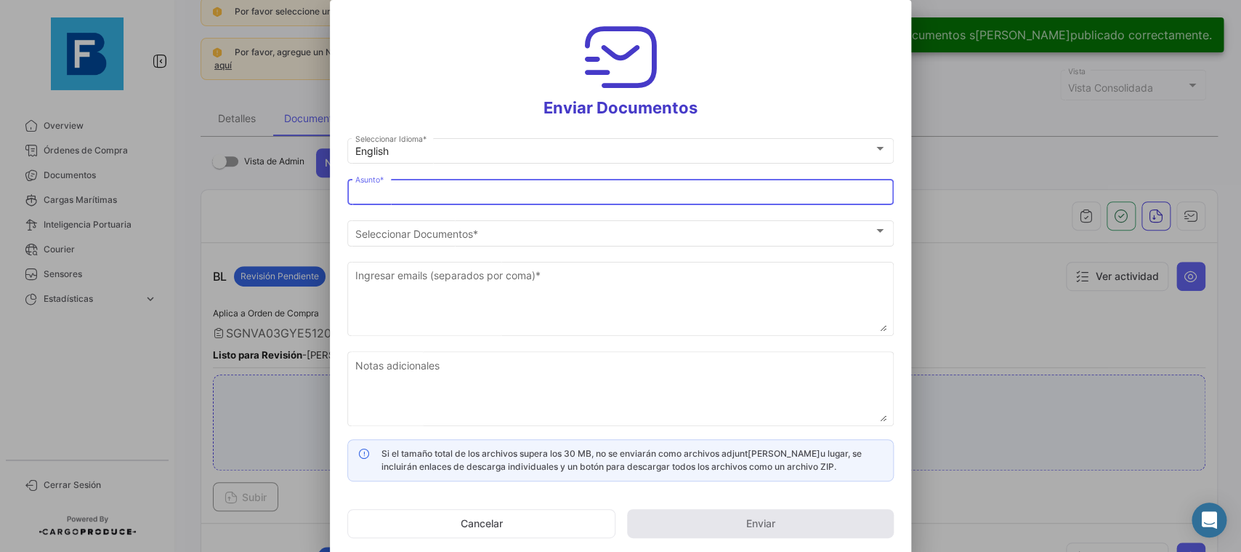
click at [562, 190] on input "Asunto *" at bounding box center [620, 193] width 531 height 12
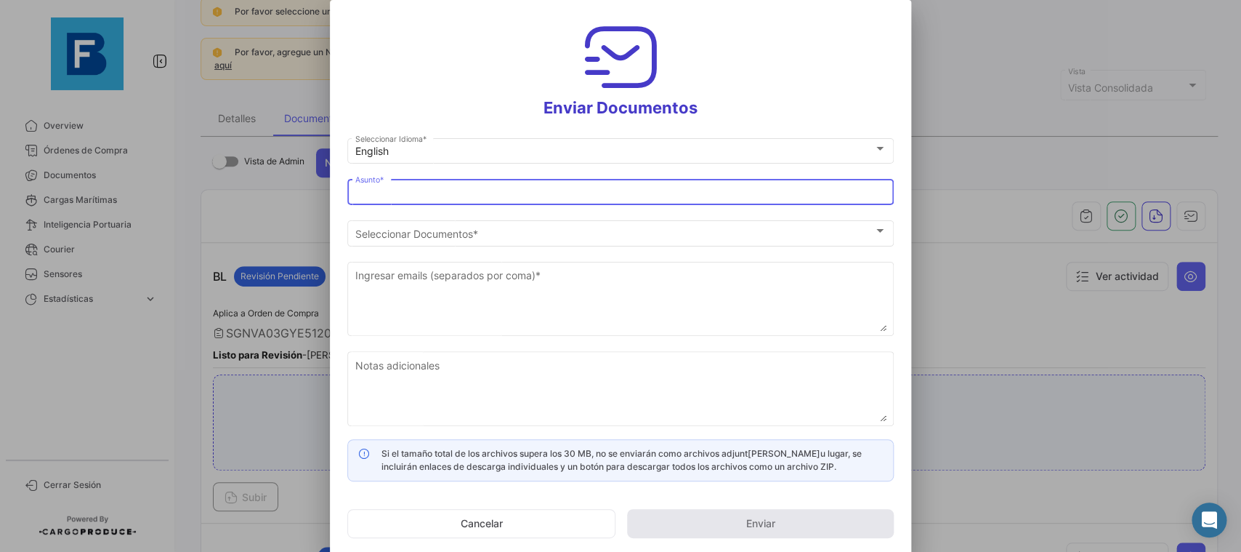
click at [578, 193] on input "Asunto *" at bounding box center [620, 193] width 531 height 12
type input "[PERSON_NAME] has shared the documents of PO # ECU250024024 with you"
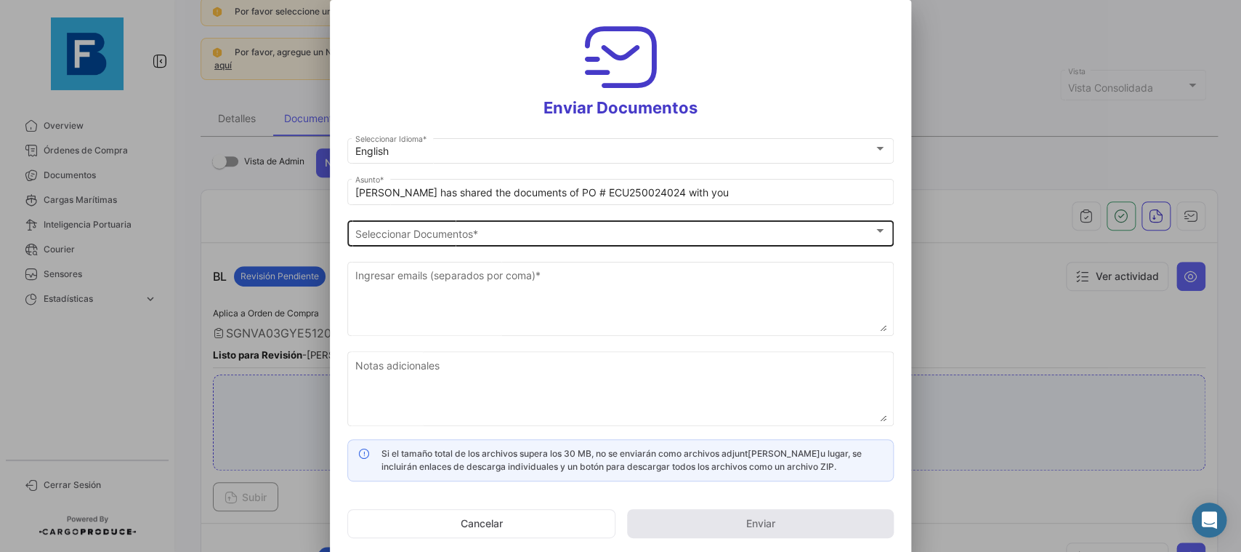
click at [573, 225] on div "Seleccionar Documentos Seleccionar Documentos *" at bounding box center [620, 231] width 531 height 28
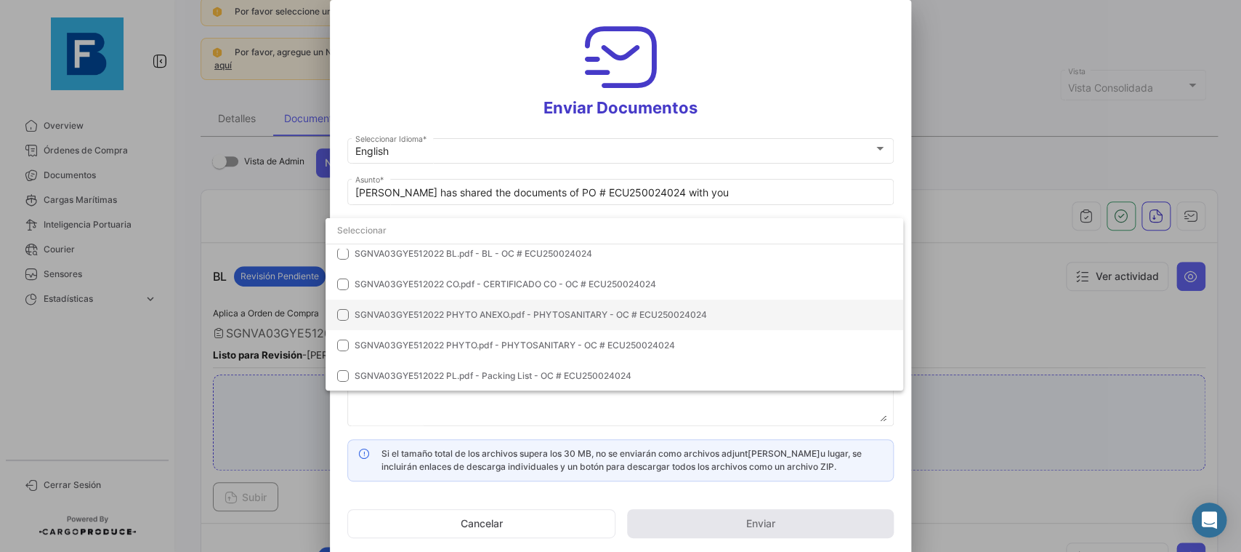
scroll to position [0, 0]
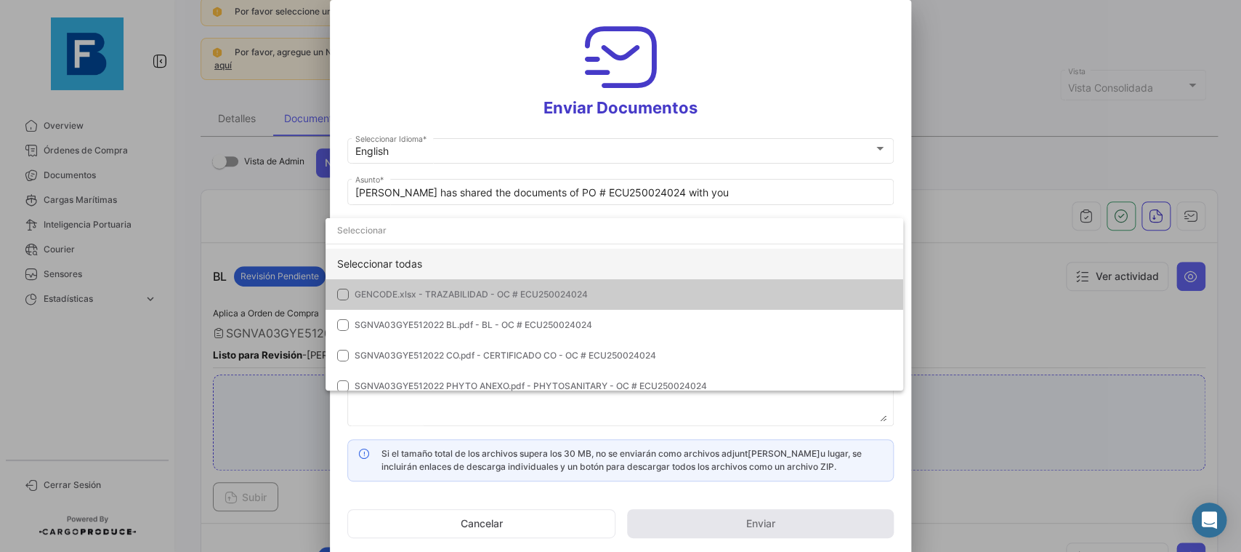
click at [726, 261] on div "Seleccionar todas" at bounding box center [615, 264] width 578 height 31
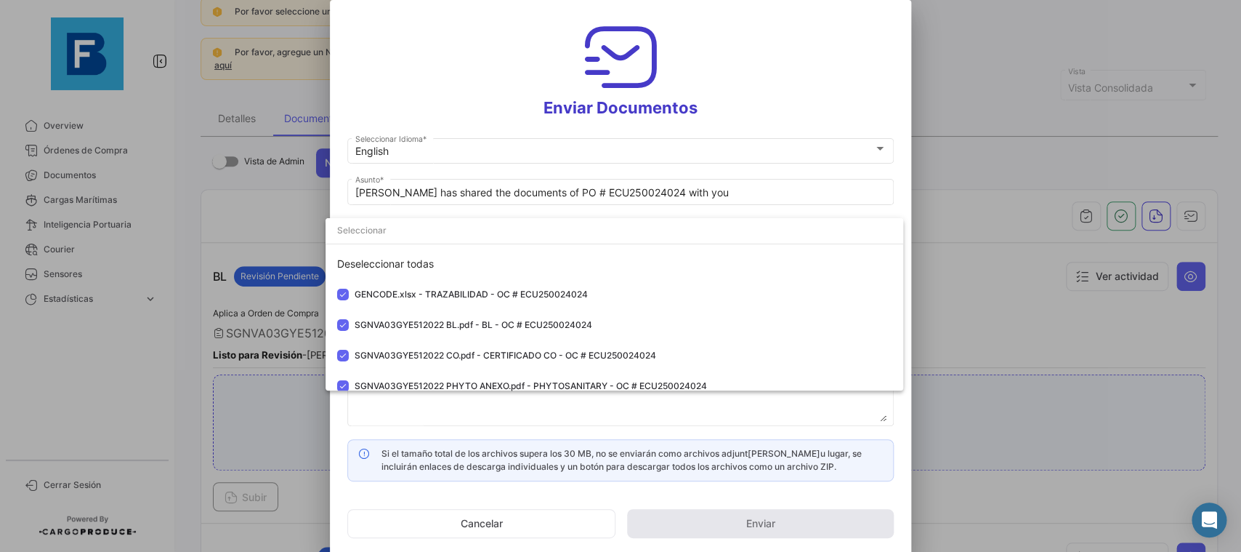
drag, startPoint x: 900, startPoint y: 174, endPoint x: 836, endPoint y: 213, distance: 75.0
click at [901, 174] on div at bounding box center [620, 276] width 1241 height 552
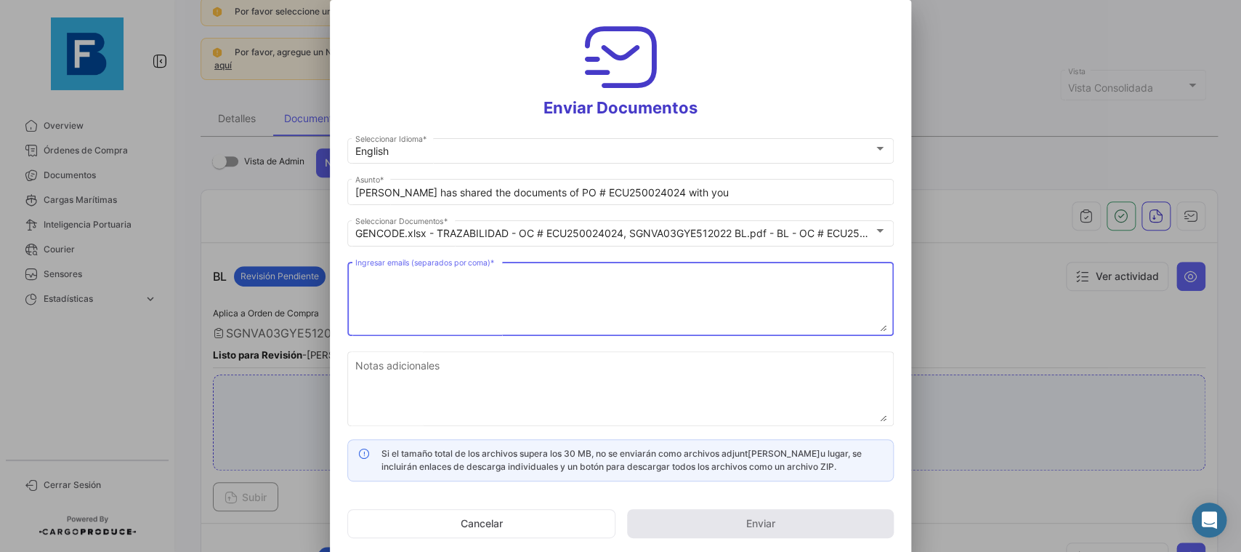
click at [610, 302] on textarea "Ingresar emails (separados por coma) *" at bounding box center [620, 299] width 531 height 64
paste textarea "EU030 [EMAIL_ADDRESS][DOMAIN_NAME],[EMAIL_ADDRESS][DOMAIN_NAME],[DOMAIN_NAME][E…"
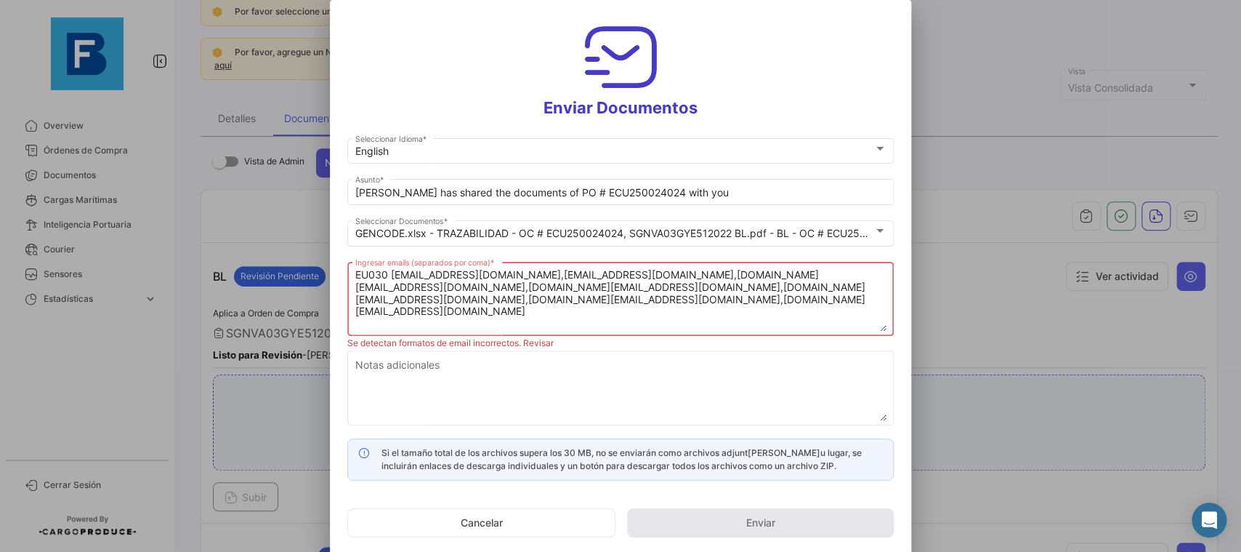
drag, startPoint x: 403, startPoint y: 272, endPoint x: 323, endPoint y: 266, distance: 79.4
click at [355, 267] on textarea "EU030 [EMAIL_ADDRESS][DOMAIN_NAME],[EMAIL_ADDRESS][DOMAIN_NAME],[DOMAIN_NAME][E…" at bounding box center [620, 299] width 531 height 64
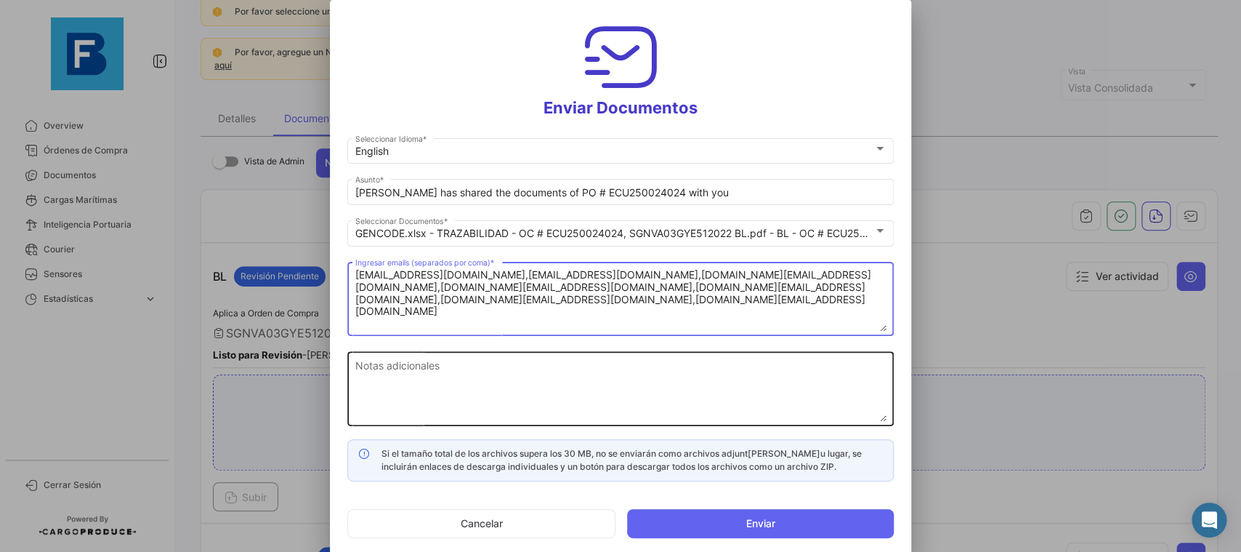
type textarea "[EMAIL_ADDRESS][DOMAIN_NAME],[EMAIL_ADDRESS][DOMAIN_NAME],[DOMAIN_NAME][EMAIL_A…"
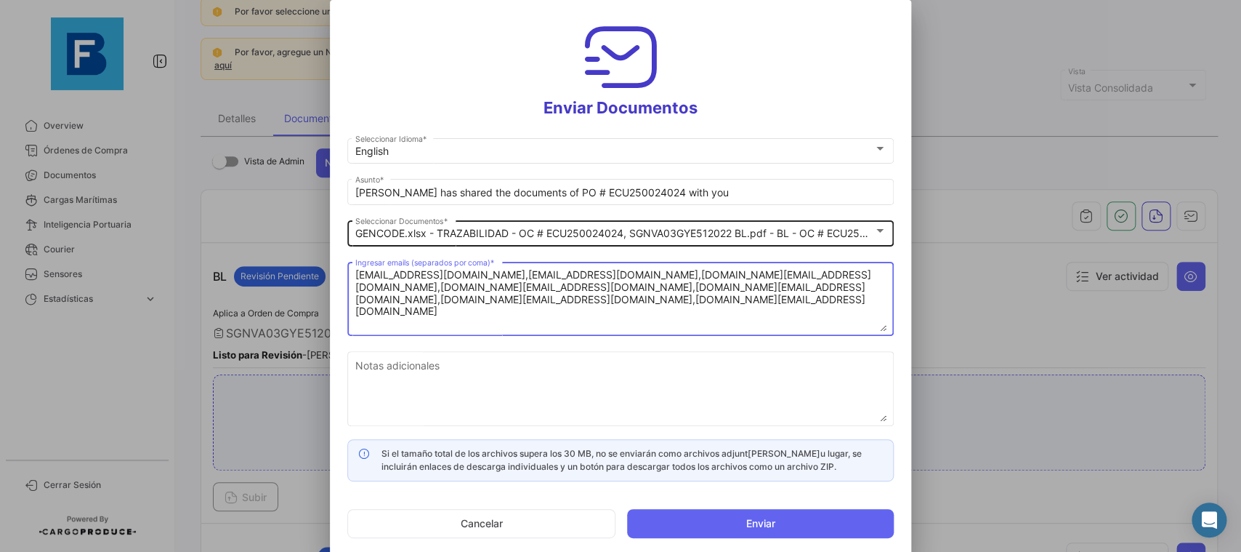
click at [863, 244] on div "GENCODE.xlsx - TRAZABILIDAD - OC # ECU250024024, SGNVA03GYE512022 BL.pdf - BL -…" at bounding box center [620, 231] width 531 height 28
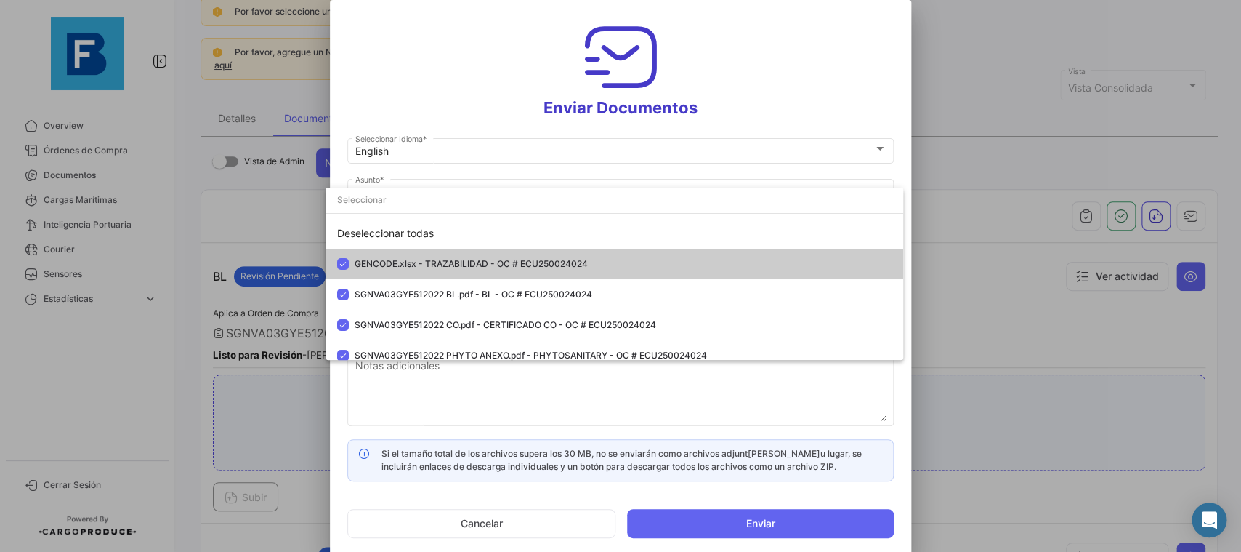
click at [904, 153] on div at bounding box center [620, 276] width 1241 height 552
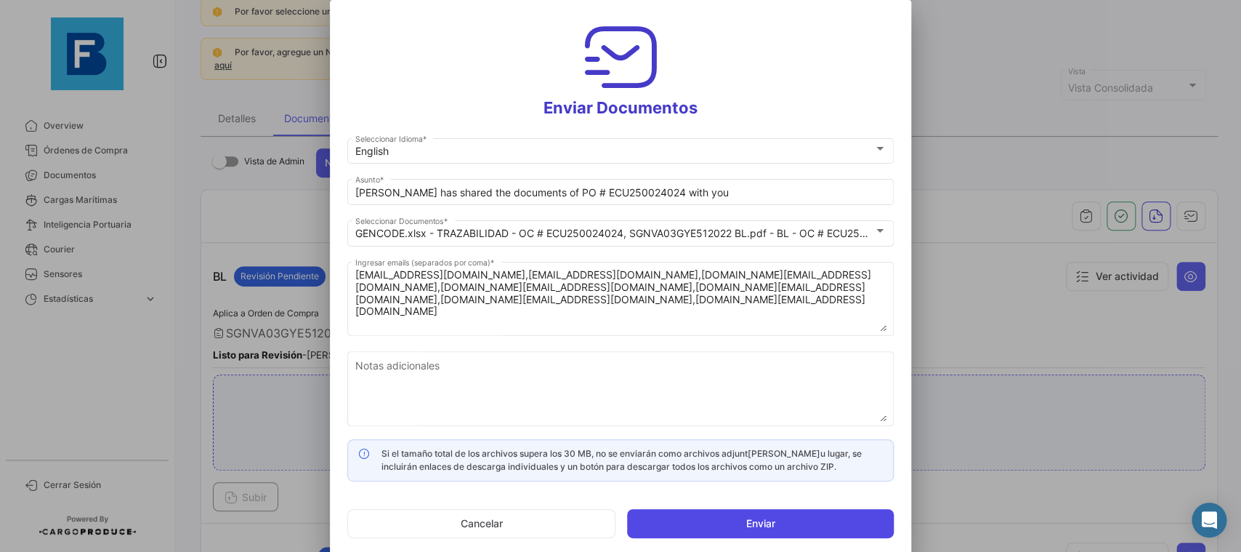
click at [723, 531] on button "Enviar" at bounding box center [760, 523] width 267 height 29
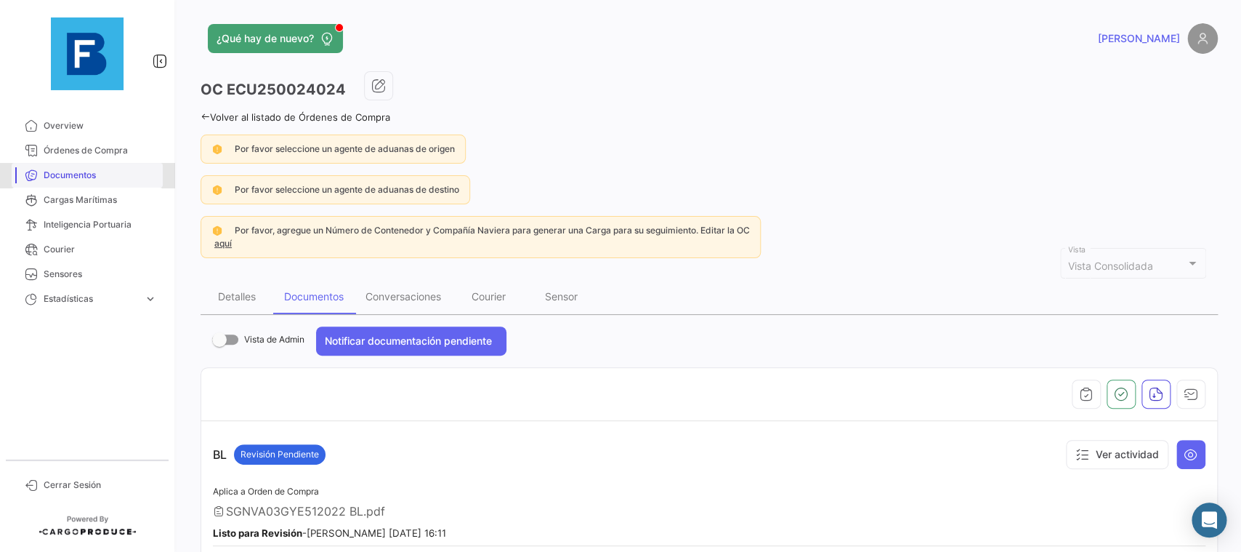
click at [59, 174] on span "Documentos" at bounding box center [100, 175] width 113 height 13
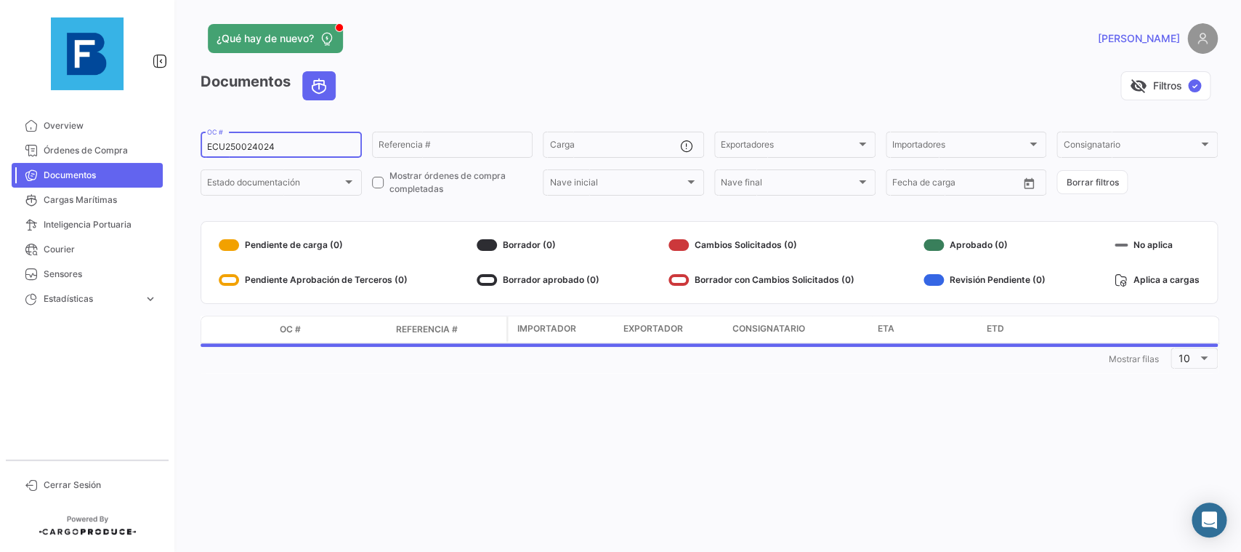
drag, startPoint x: 293, startPoint y: 149, endPoint x: 173, endPoint y: 139, distance: 120.3
click at [207, 142] on input "ECU250024024" at bounding box center [281, 147] width 148 height 10
paste input "27808407"
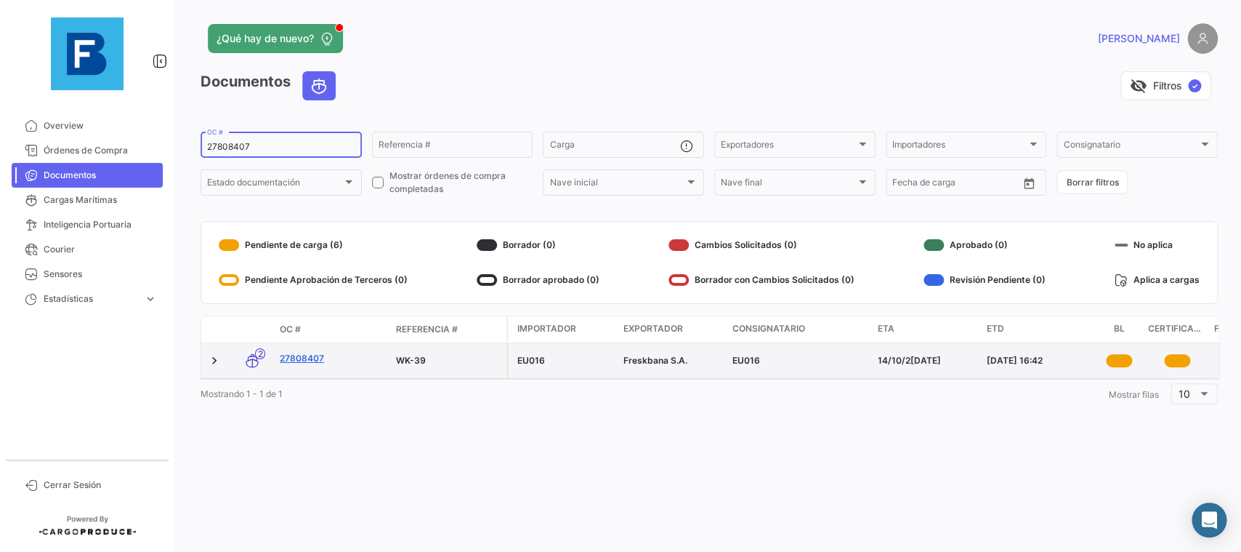
type input "27808407"
click at [315, 358] on link "27808407" at bounding box center [332, 358] width 105 height 13
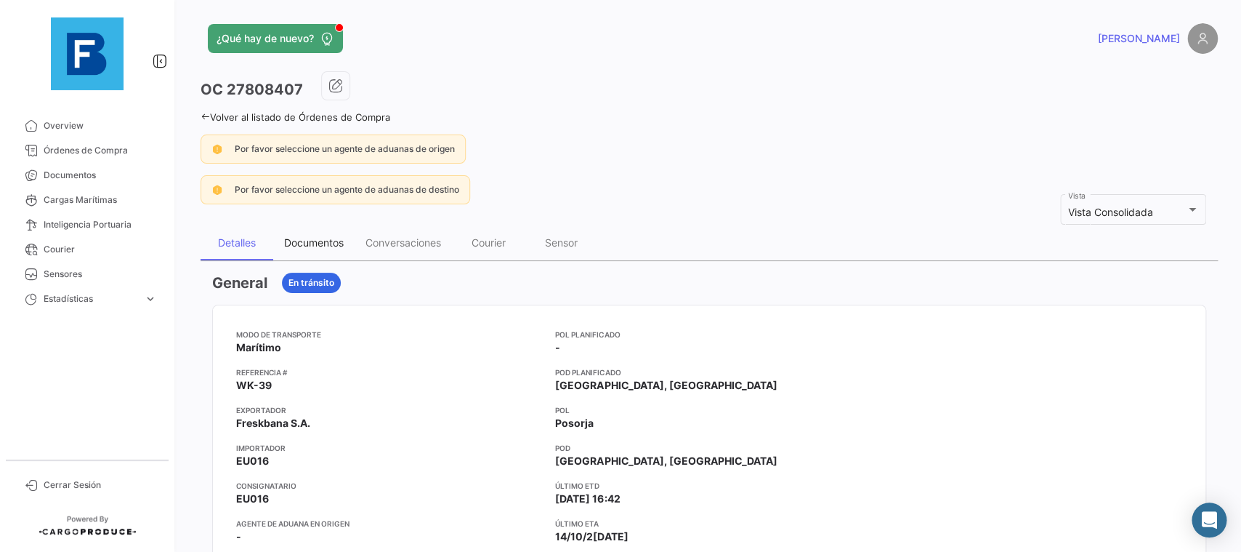
click at [317, 251] on div "Documentos" at bounding box center [313, 242] width 81 height 35
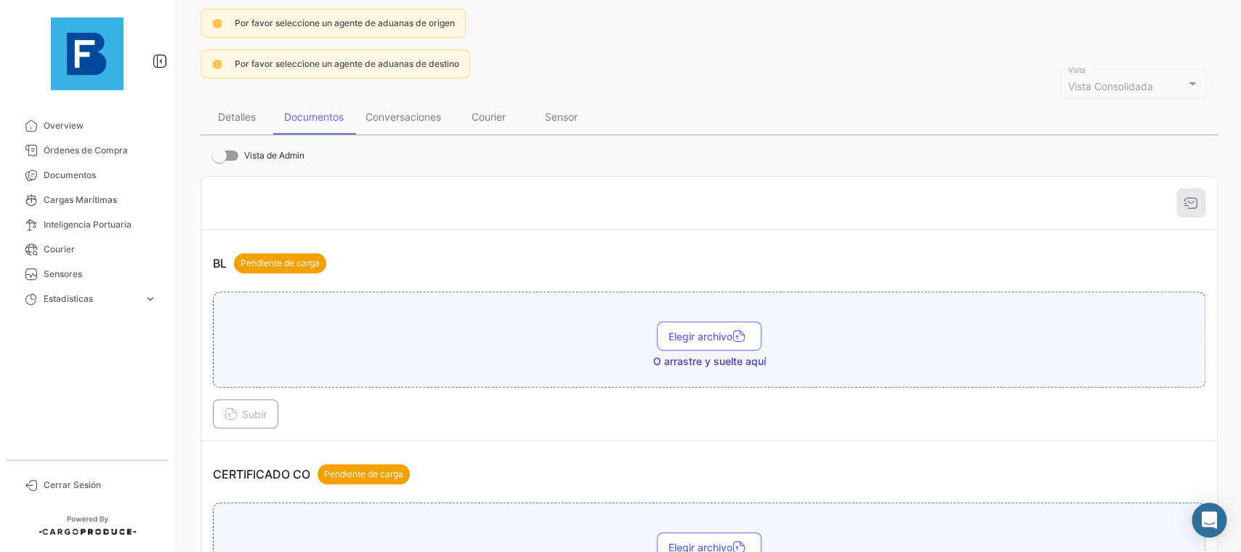
scroll to position [164, 0]
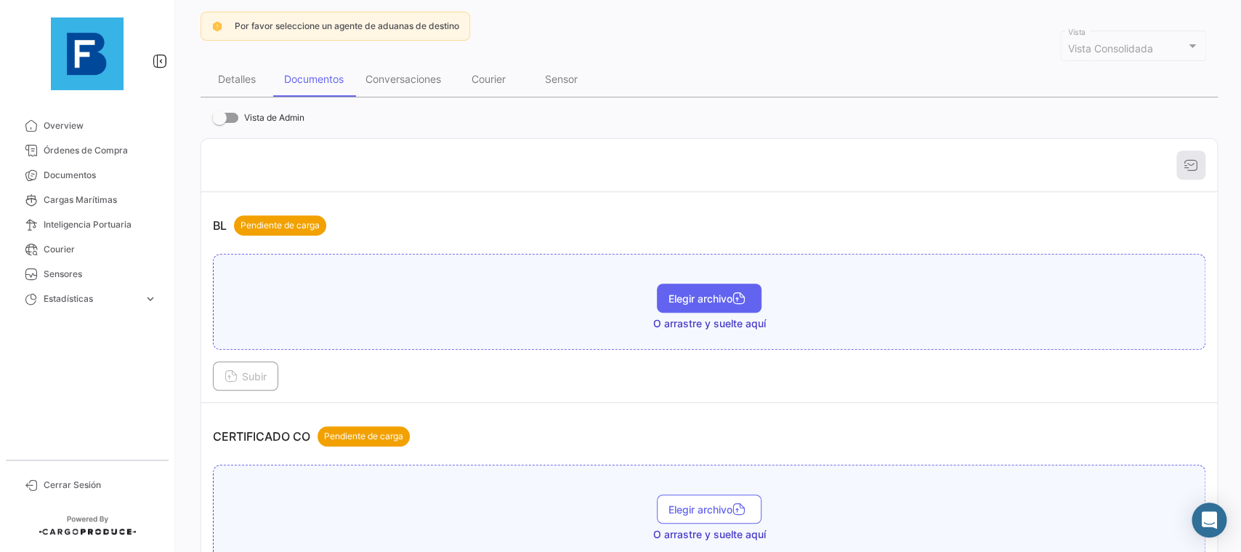
click at [691, 290] on button "Elegir archivo" at bounding box center [709, 297] width 105 height 29
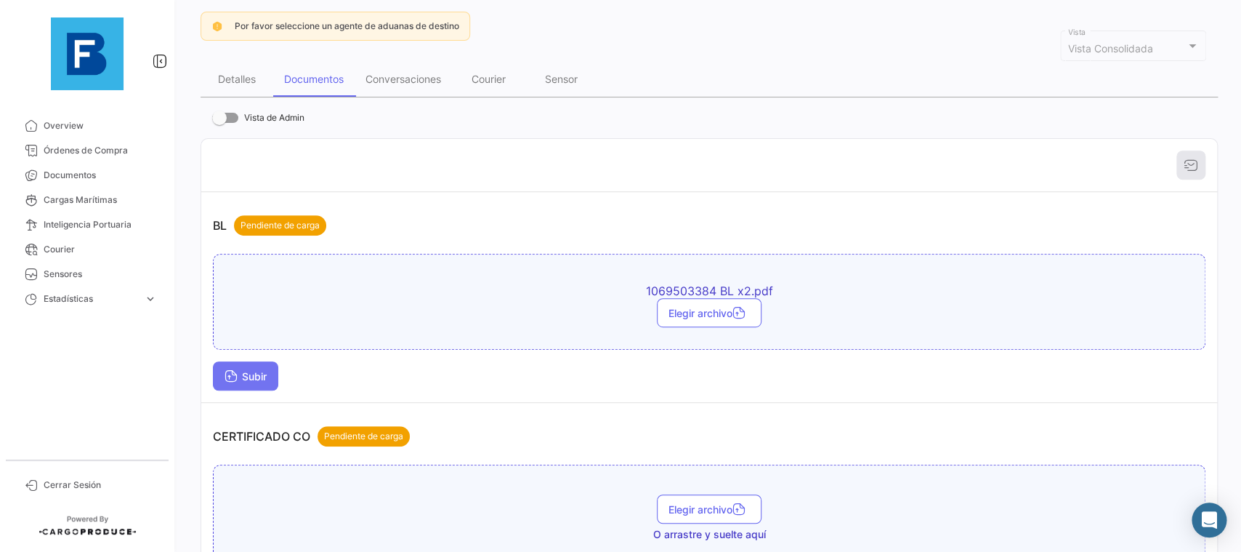
click at [265, 374] on span "Subir" at bounding box center [246, 376] width 42 height 12
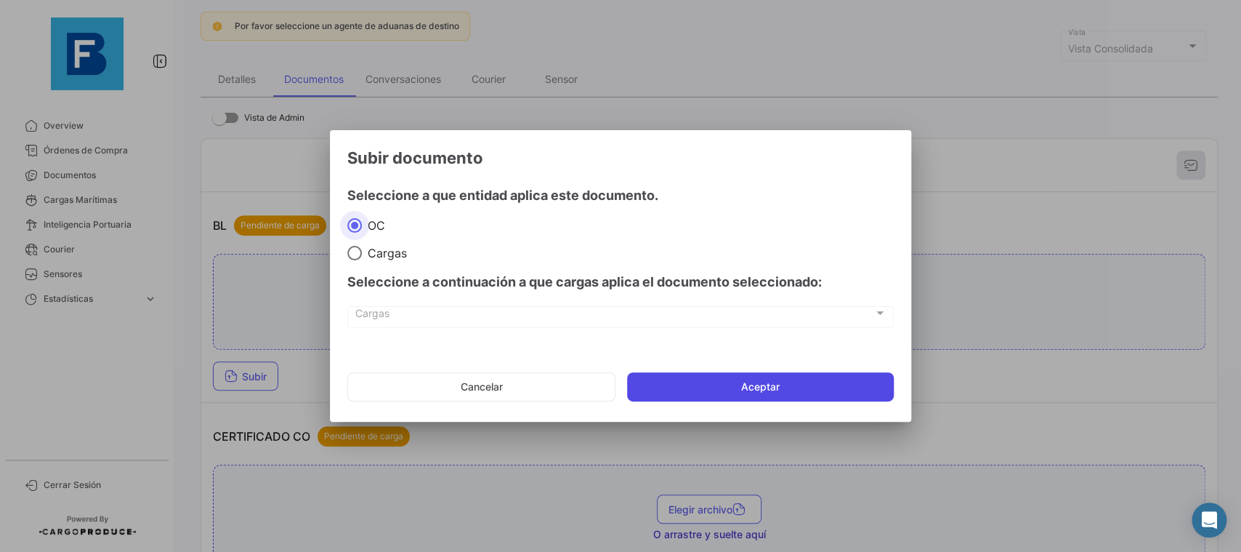
click at [796, 389] on button "Aceptar" at bounding box center [760, 386] width 267 height 29
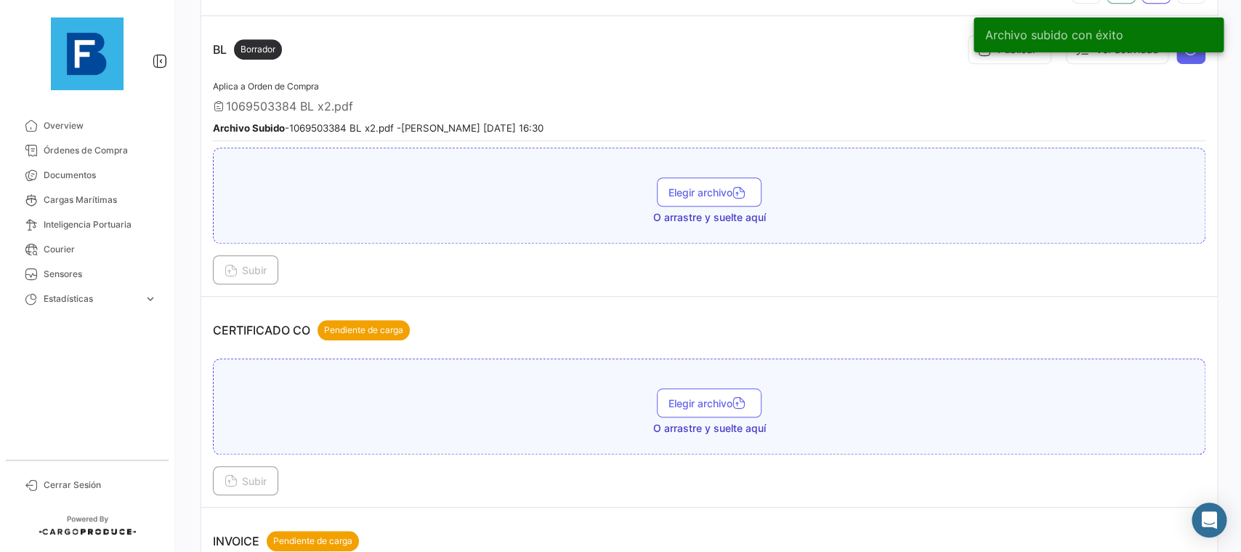
scroll to position [408, 0]
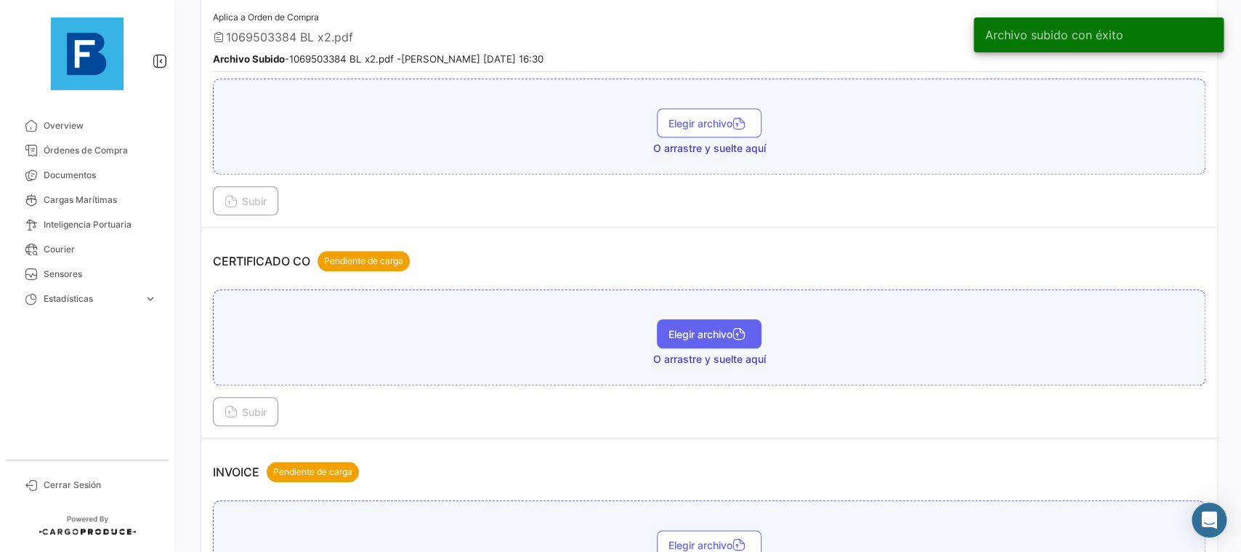
click at [703, 331] on span "Elegir archivo" at bounding box center [709, 334] width 81 height 12
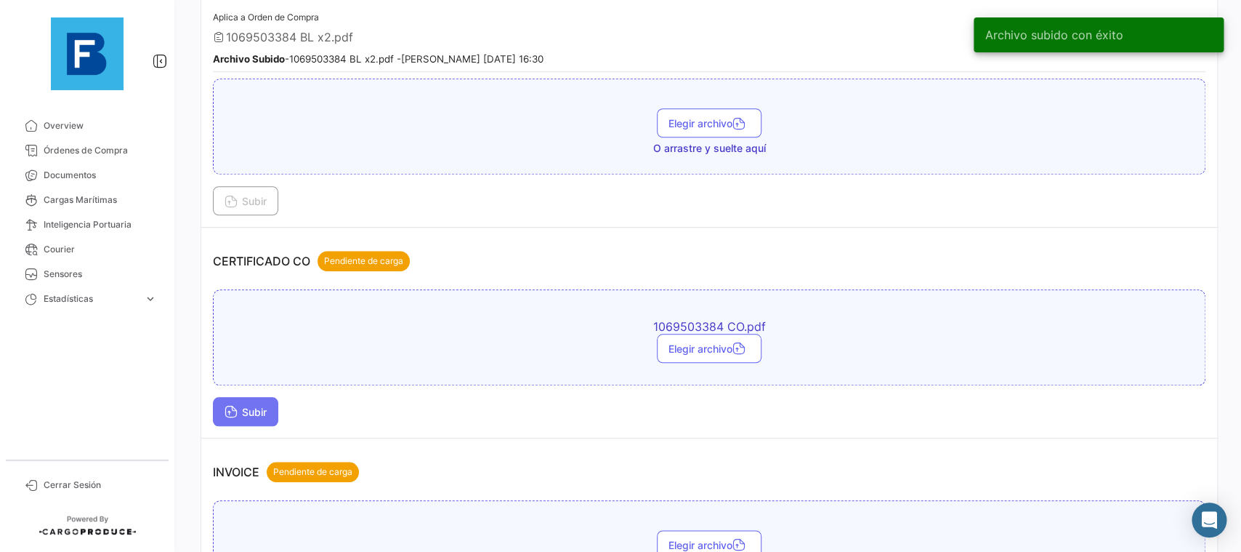
click at [267, 414] on span "Subir" at bounding box center [246, 411] width 42 height 12
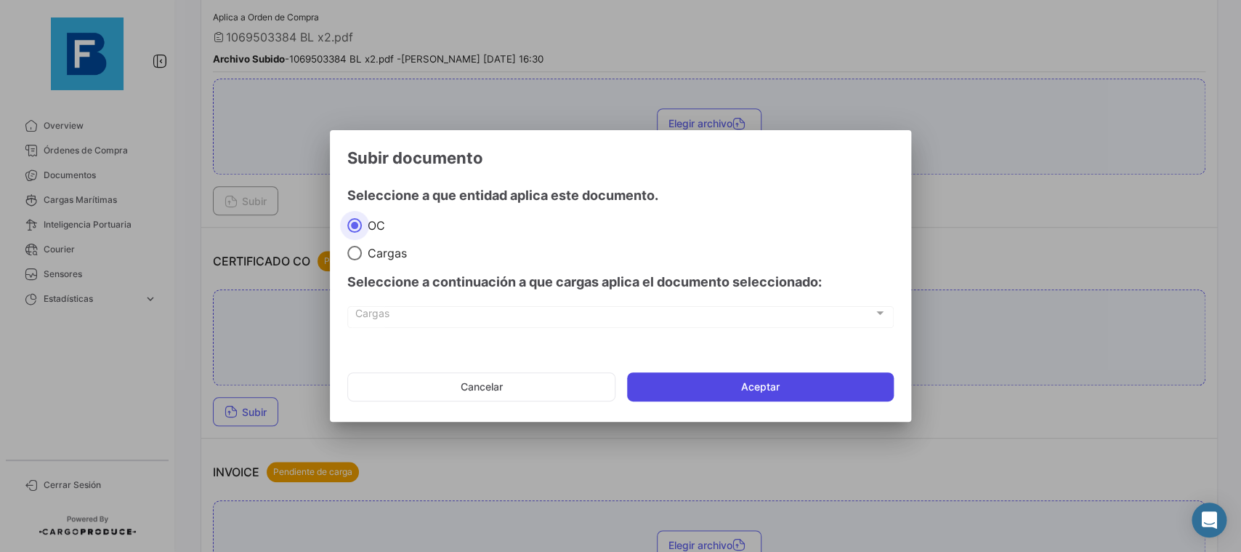
click at [858, 398] on button "Aceptar" at bounding box center [760, 386] width 267 height 29
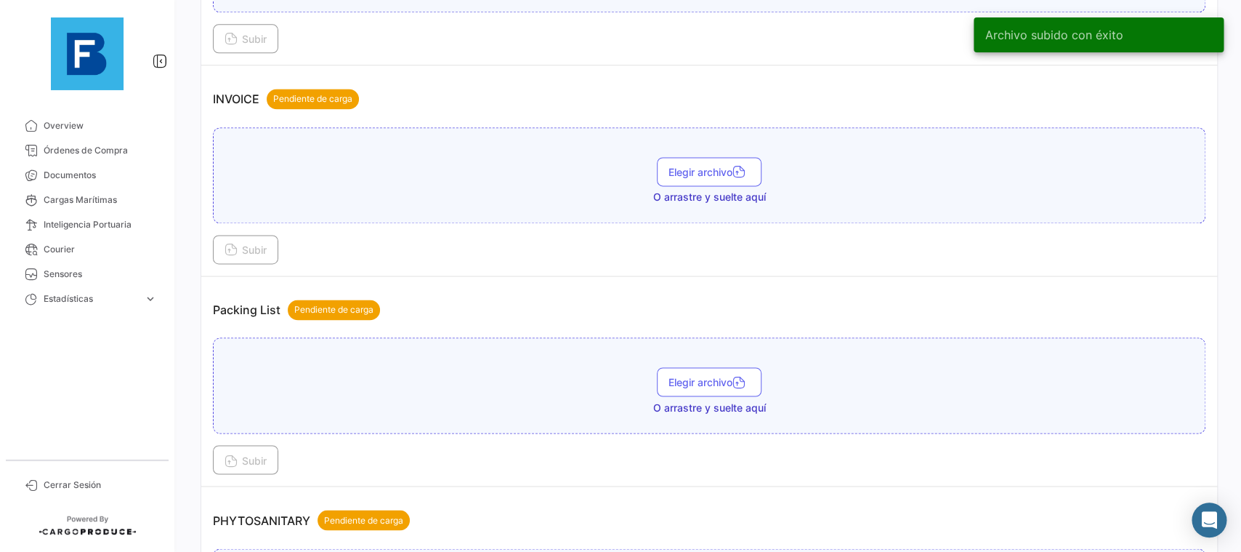
scroll to position [899, 0]
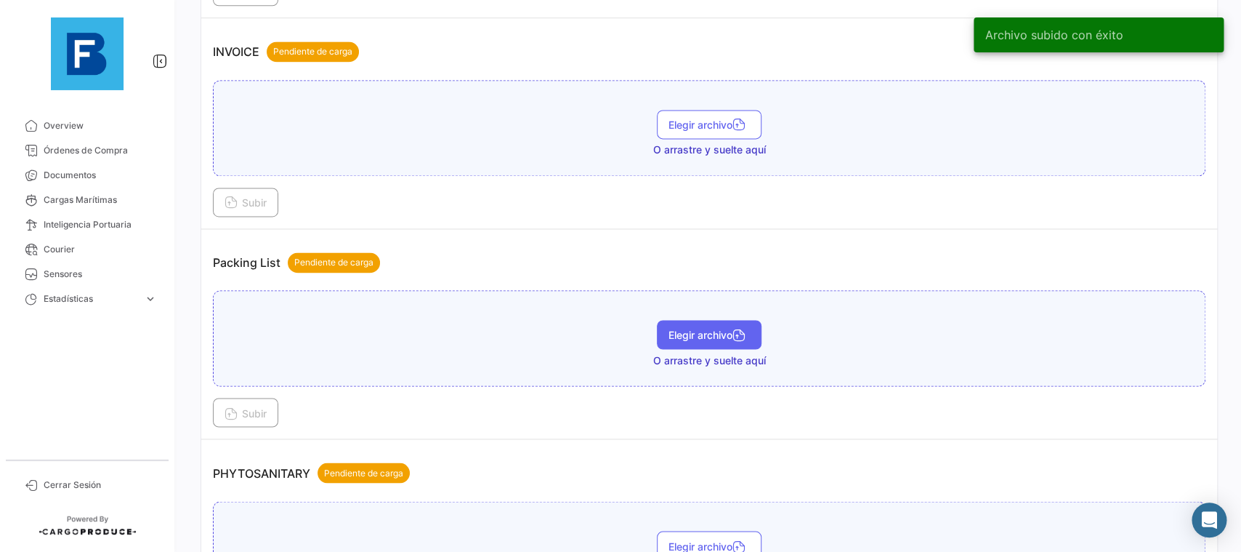
click at [678, 331] on span "Elegir archivo" at bounding box center [709, 334] width 81 height 12
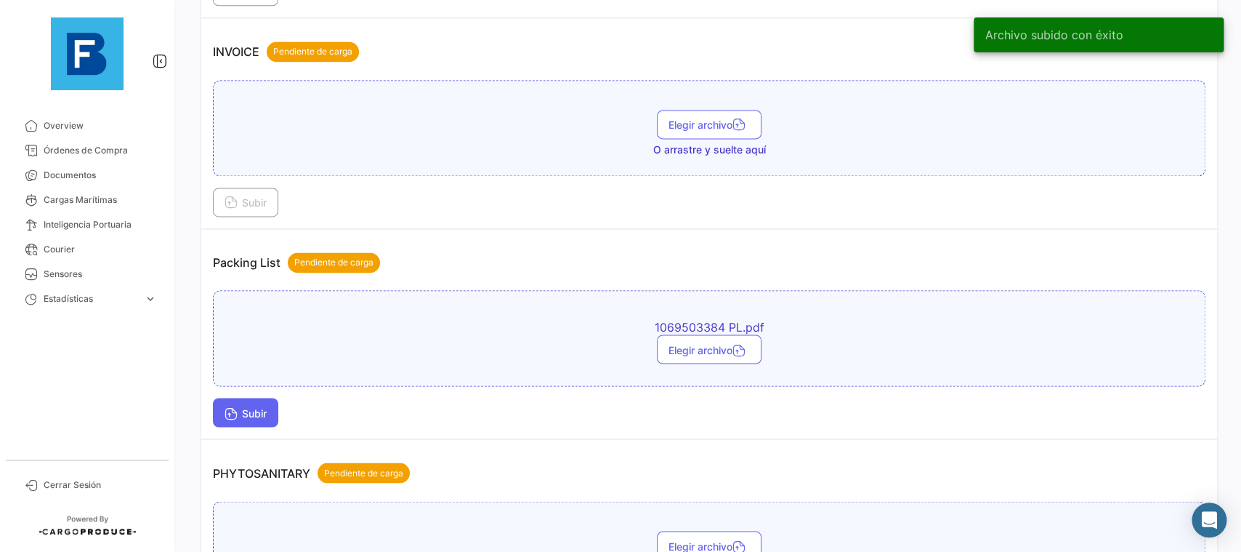
click at [246, 413] on span "Subir" at bounding box center [246, 412] width 42 height 12
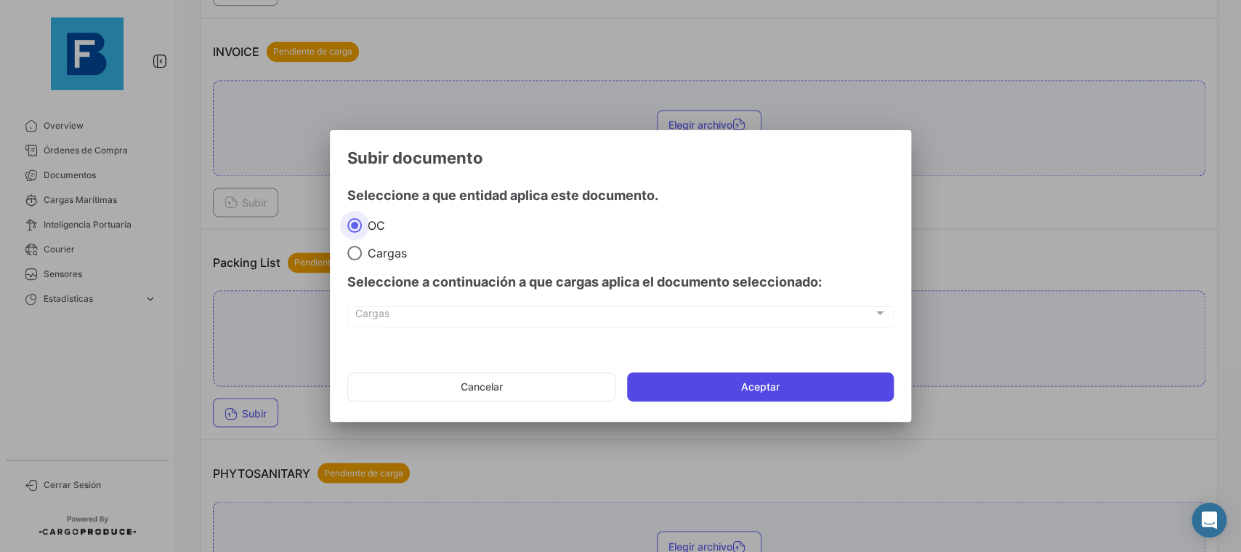
click at [671, 381] on button "Aceptar" at bounding box center [760, 386] width 267 height 29
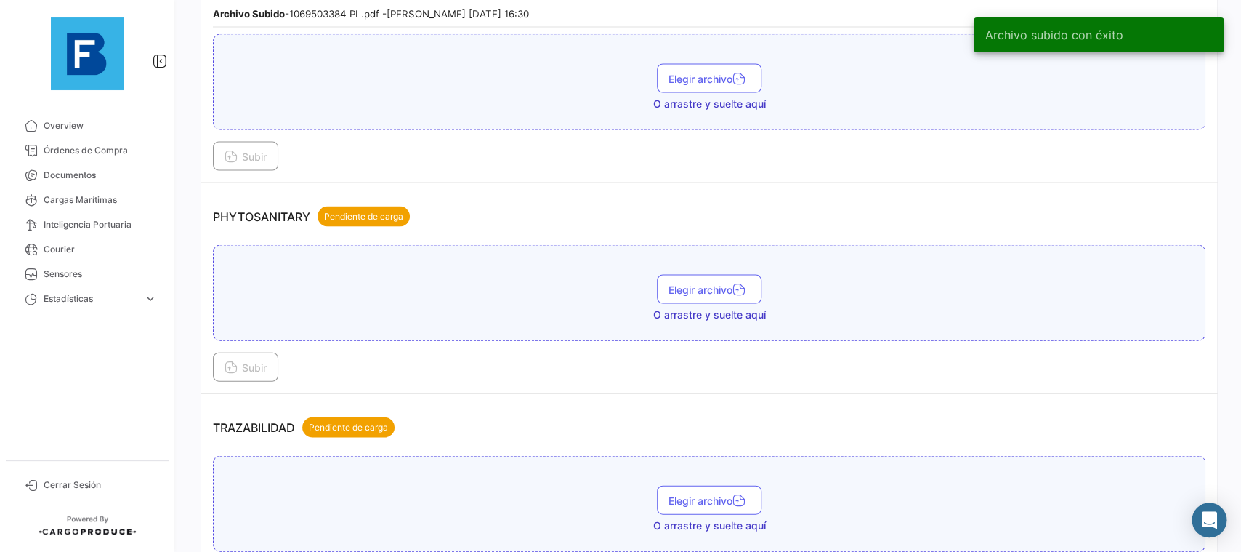
scroll to position [1359, 0]
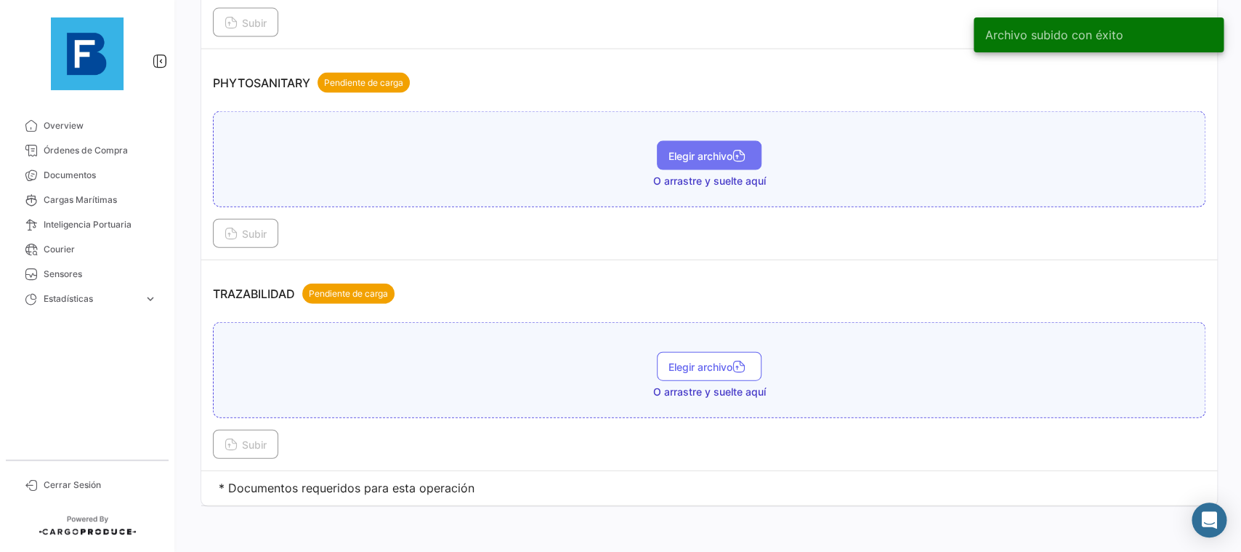
click at [716, 144] on button "Elegir archivo" at bounding box center [709, 155] width 105 height 29
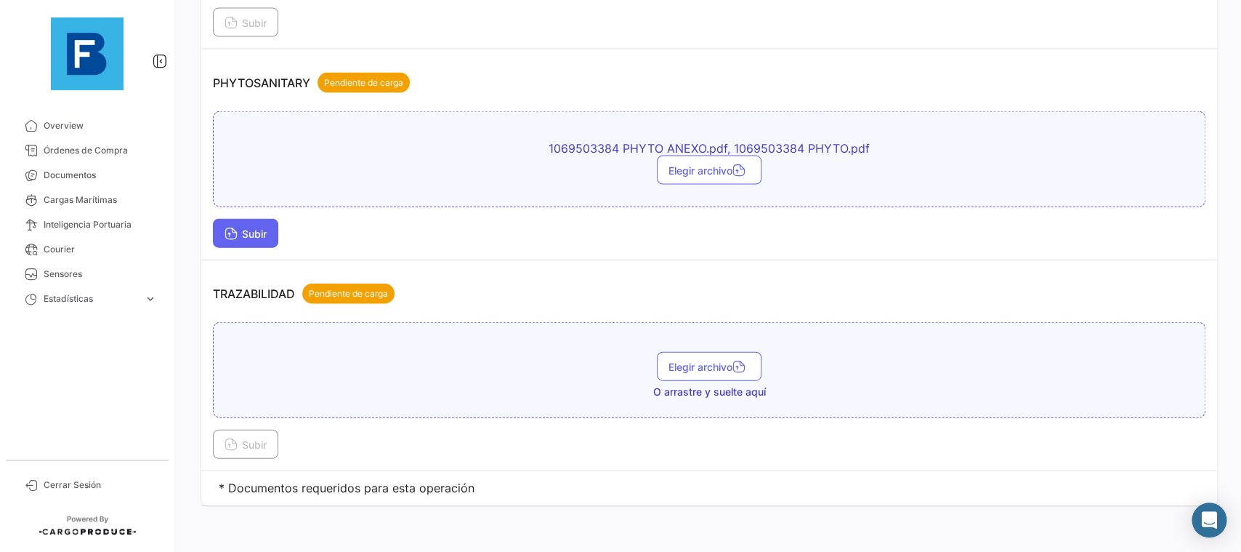
click at [267, 235] on span "Subir" at bounding box center [246, 233] width 42 height 12
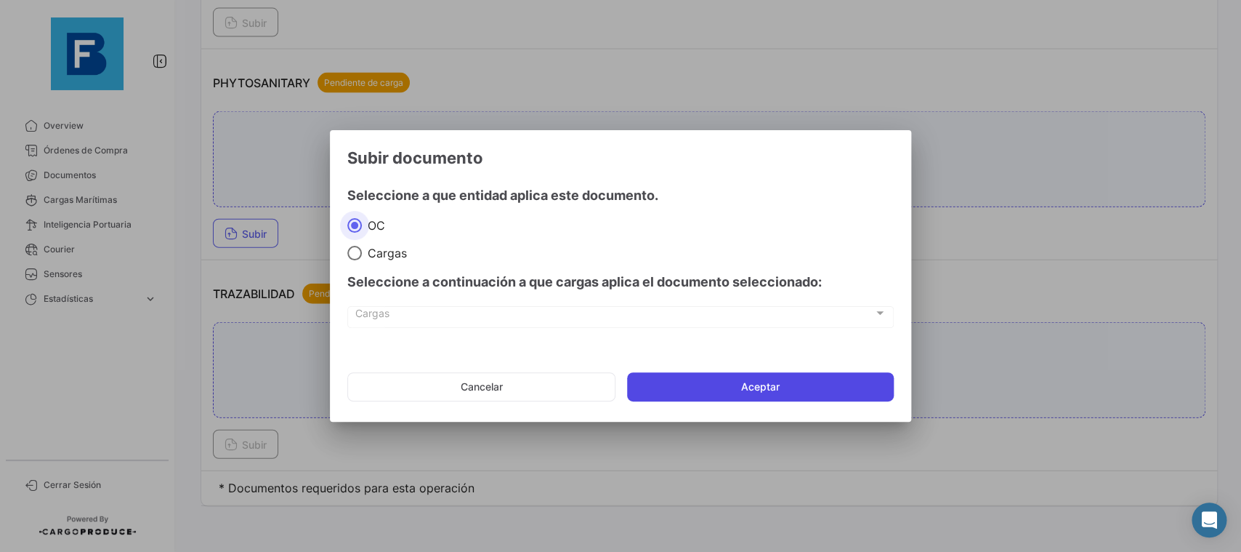
click at [687, 399] on button "Aceptar" at bounding box center [760, 386] width 267 height 29
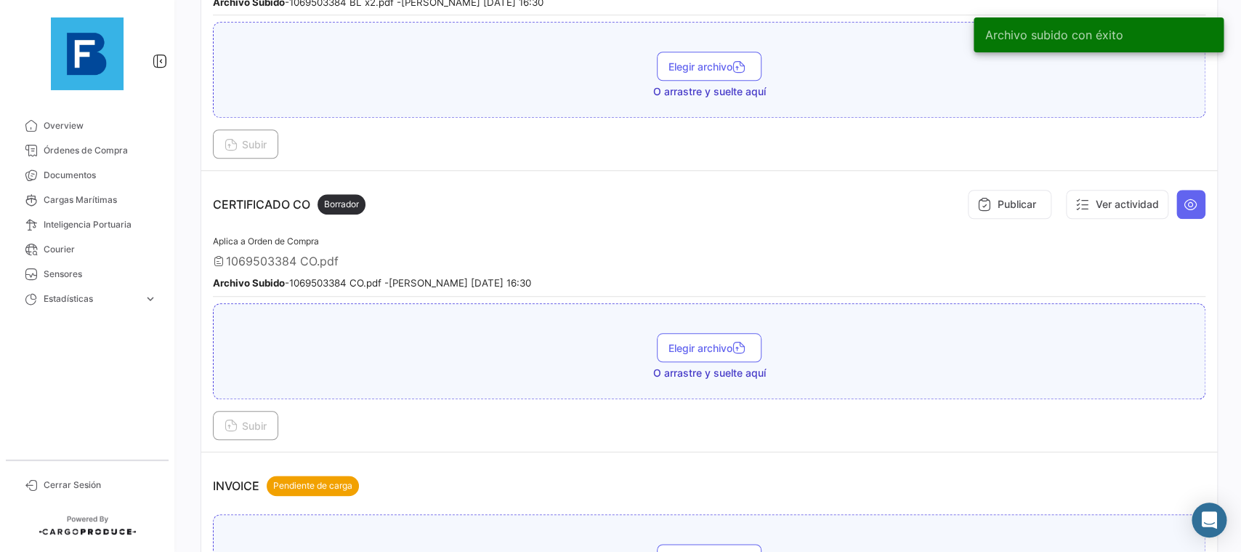
scroll to position [138, 0]
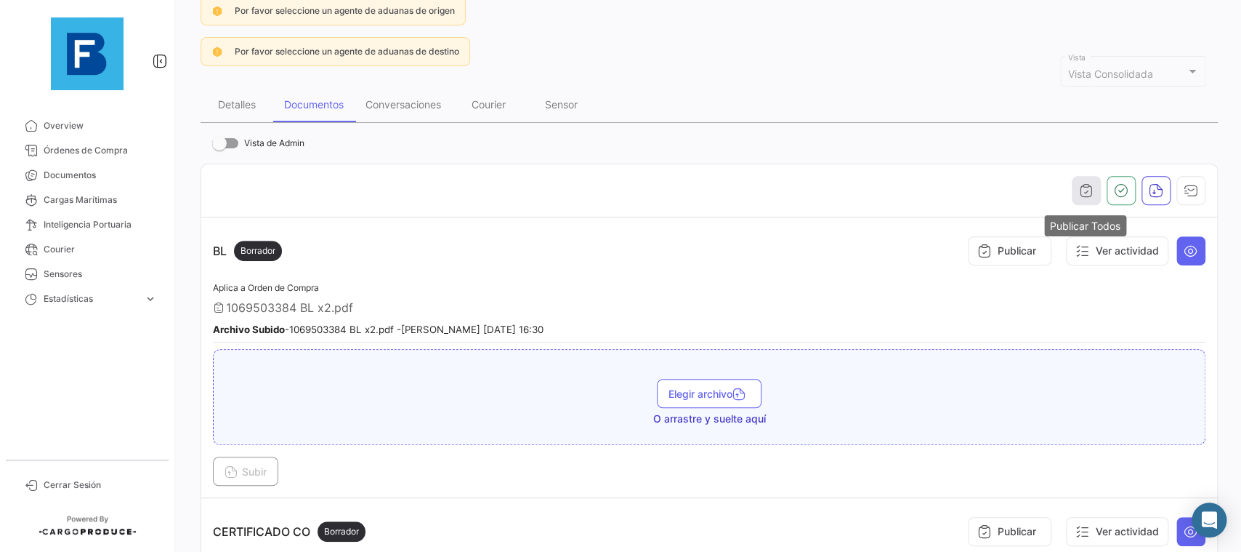
click at [1076, 196] on button "button" at bounding box center [1086, 190] width 29 height 29
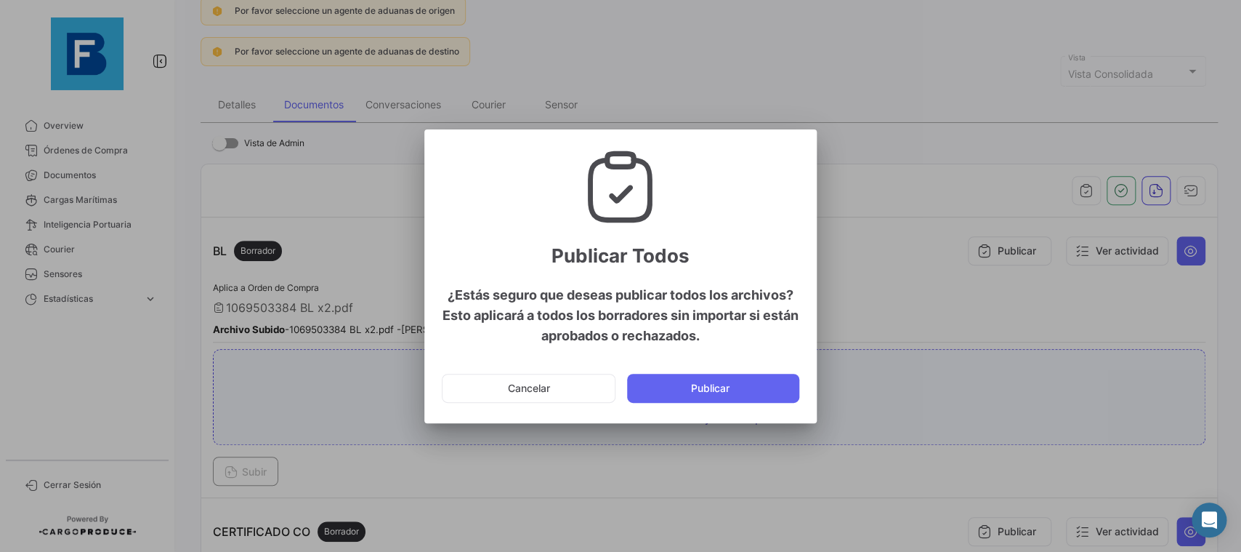
click at [700, 404] on mat-dialog-actions "Cancelar Publicar" at bounding box center [621, 387] width 358 height 49
click at [698, 399] on button "Publicar" at bounding box center [713, 388] width 172 height 29
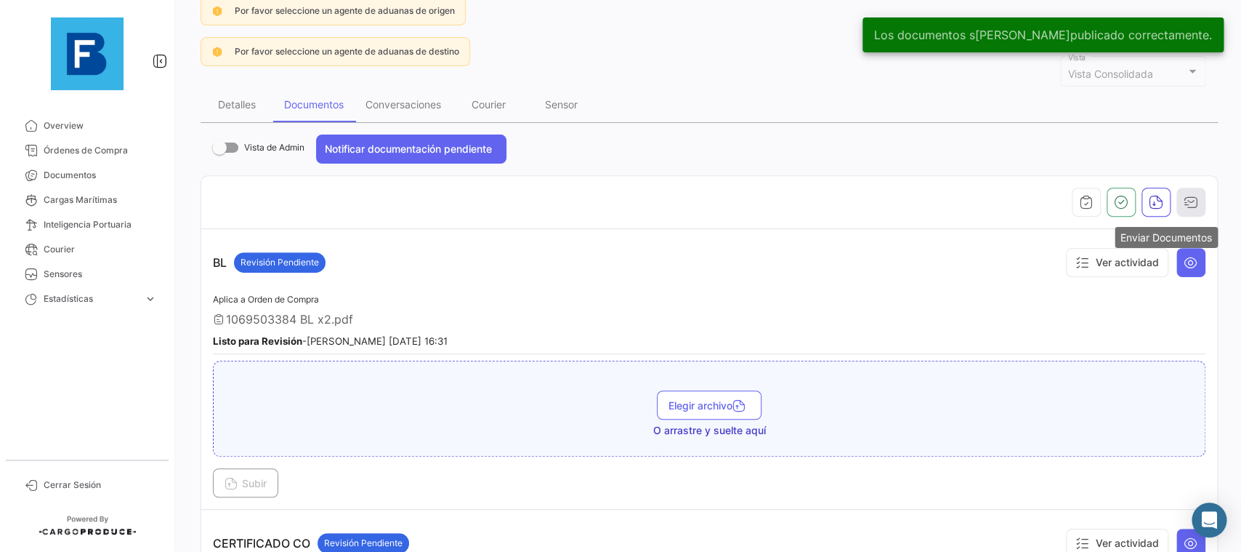
click at [1202, 195] on button "button" at bounding box center [1191, 201] width 29 height 29
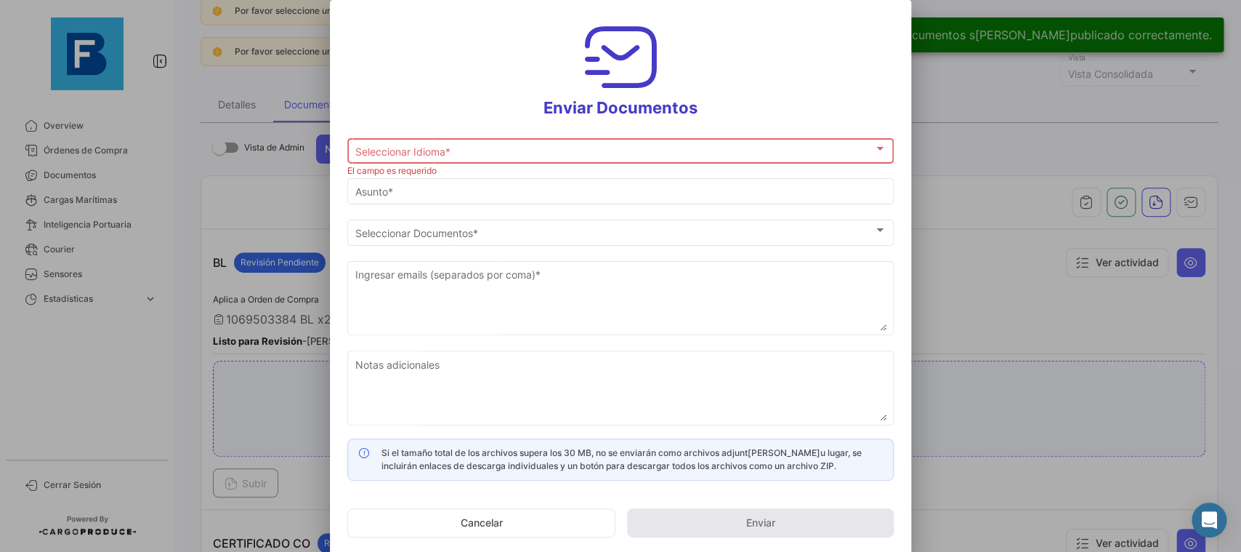
click at [616, 158] on div "Seleccionar Idioma * Seleccionar Idioma *" at bounding box center [620, 149] width 531 height 28
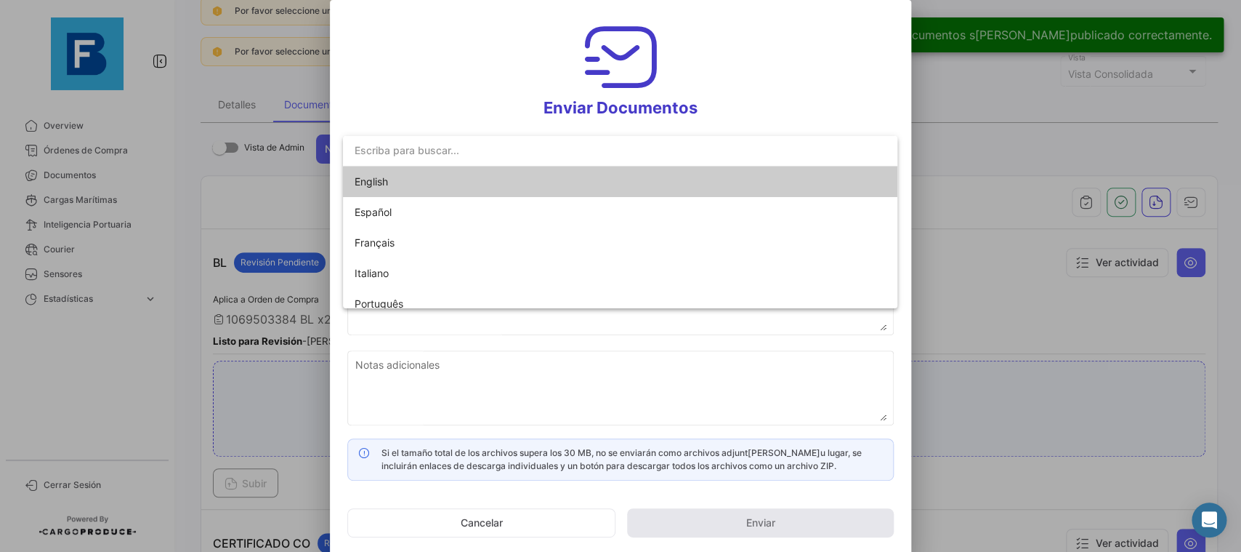
click at [595, 178] on mat-option "English" at bounding box center [620, 181] width 554 height 31
type input "[PERSON_NAME] has shared the documents of PO # 27808407 with you"
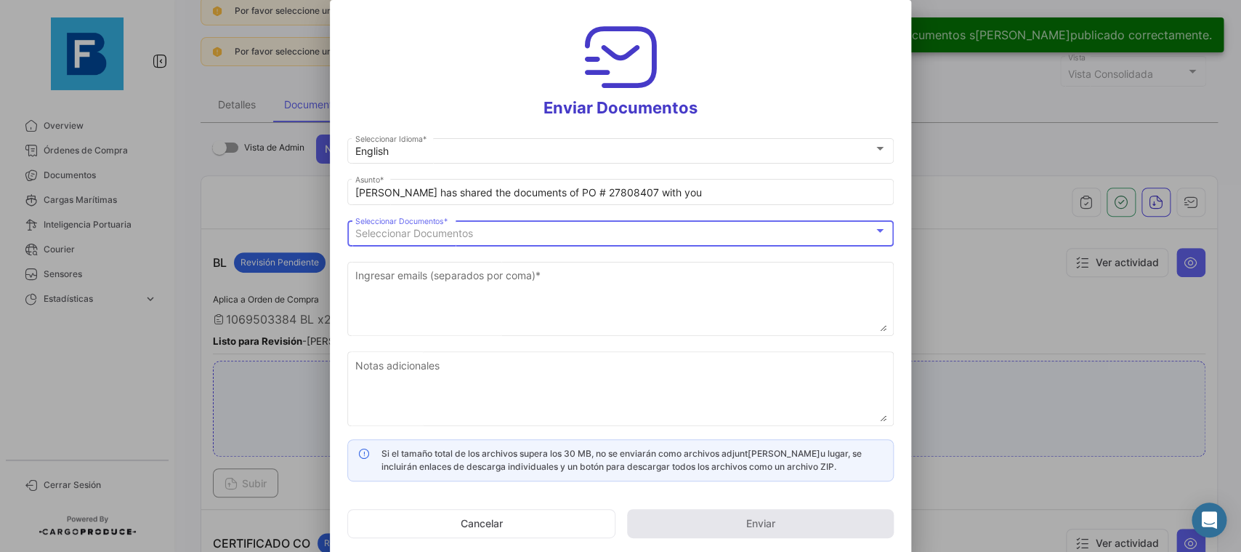
click at [569, 232] on div "Seleccionar Documentos" at bounding box center [614, 233] width 518 height 12
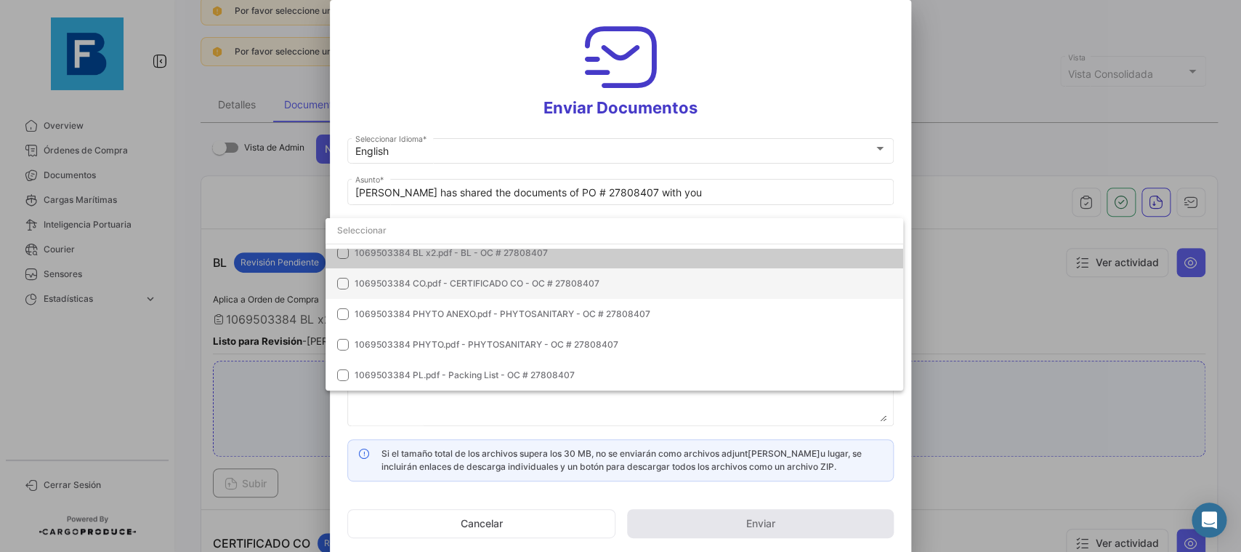
scroll to position [0, 0]
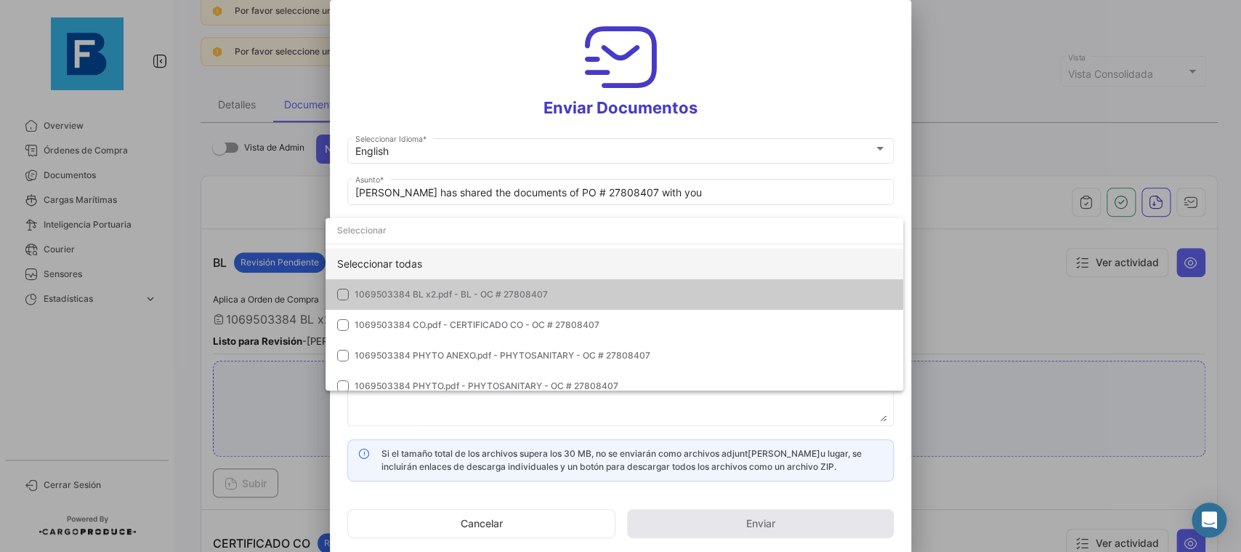
click at [682, 268] on div "Seleccionar todas" at bounding box center [615, 264] width 578 height 31
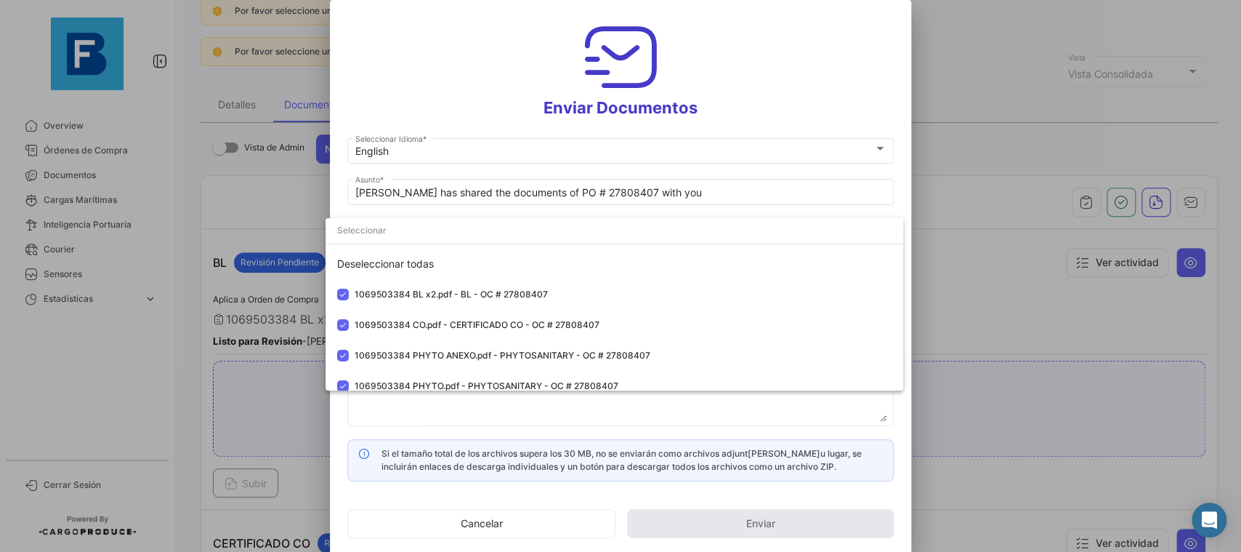
click at [904, 175] on div at bounding box center [620, 276] width 1241 height 552
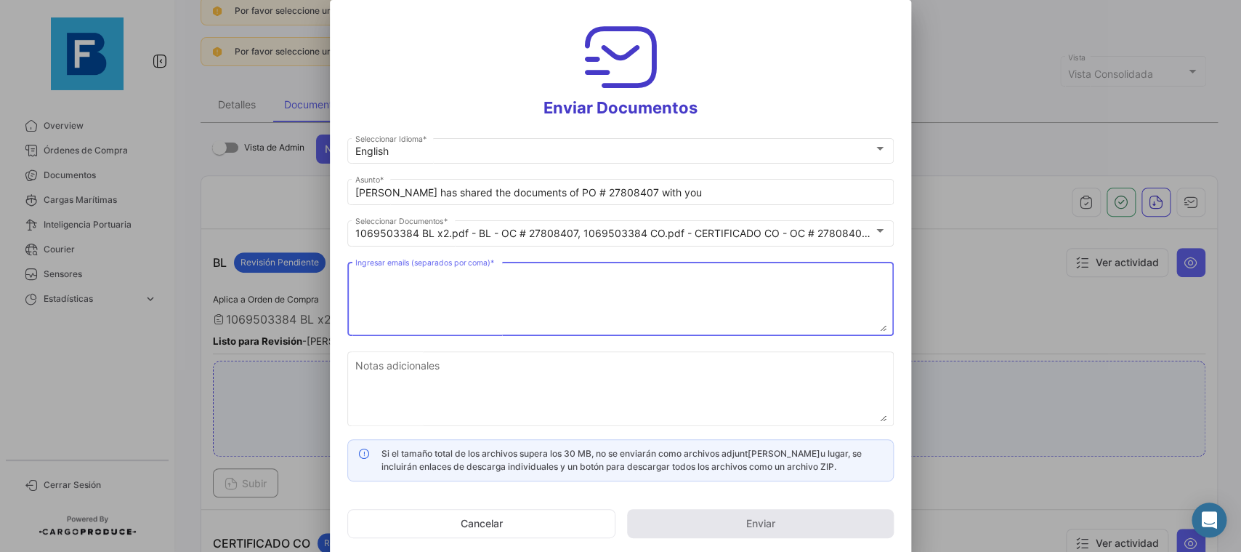
drag, startPoint x: 593, startPoint y: 302, endPoint x: 542, endPoint y: 453, distance: 160.2
click at [594, 302] on textarea "Ingresar emails (separados por coma) *" at bounding box center [620, 299] width 531 height 64
paste textarea "[PERSON_NAME][EMAIL_ADDRESS][DOMAIN_NAME],[DOMAIN_NAME][EMAIL_ADDRESS][DOMAIN_N…"
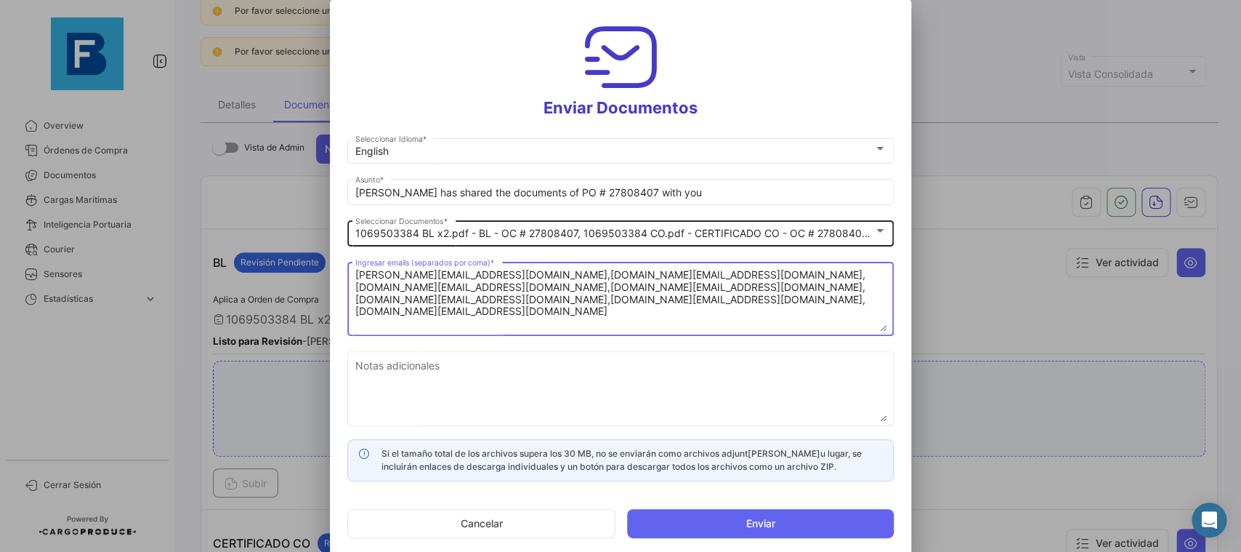
type textarea "[PERSON_NAME][EMAIL_ADDRESS][DOMAIN_NAME],[DOMAIN_NAME][EMAIL_ADDRESS][DOMAIN_N…"
click at [891, 225] on div "1069503384 BL x2.pdf - BL - OC # 27808407, 1069503384 CO.pdf - CERTIFICADO CO -…" at bounding box center [620, 231] width 546 height 28
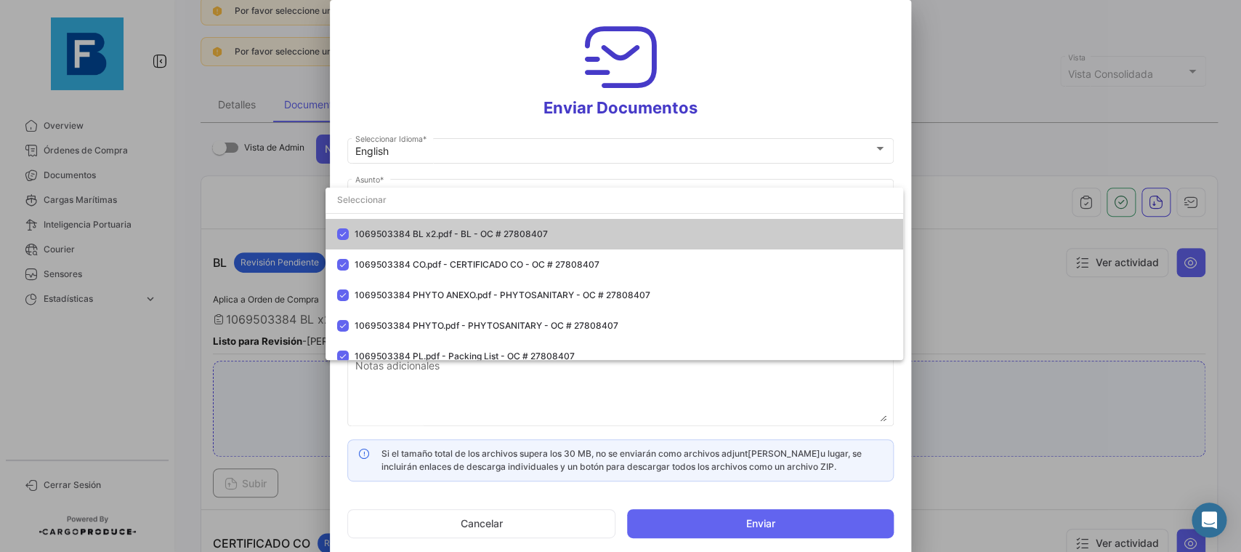
scroll to position [41, 0]
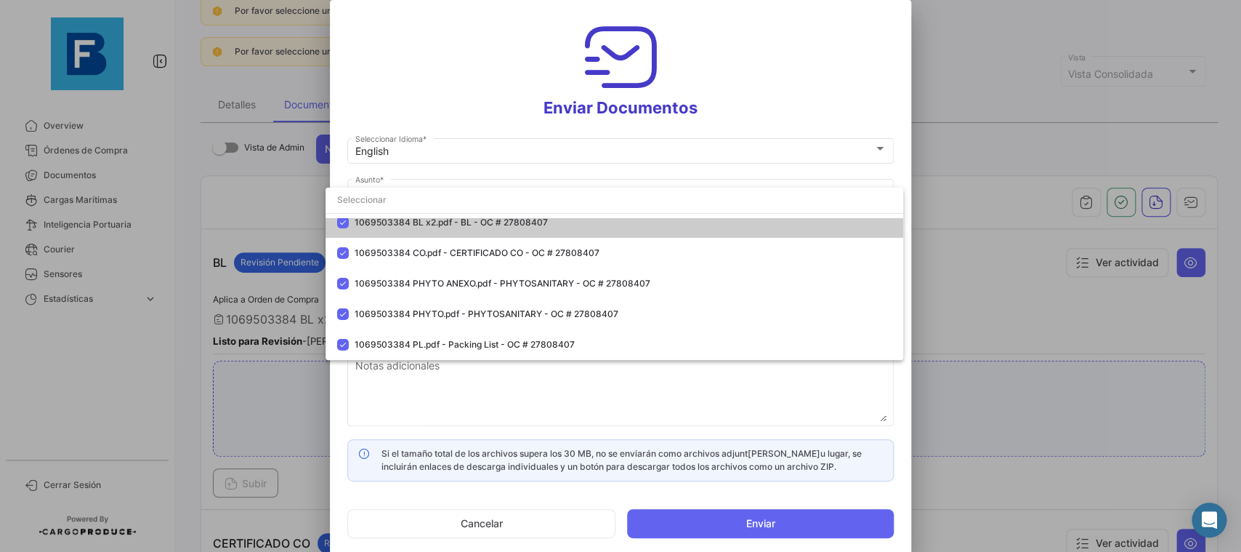
click at [904, 146] on div at bounding box center [620, 276] width 1241 height 552
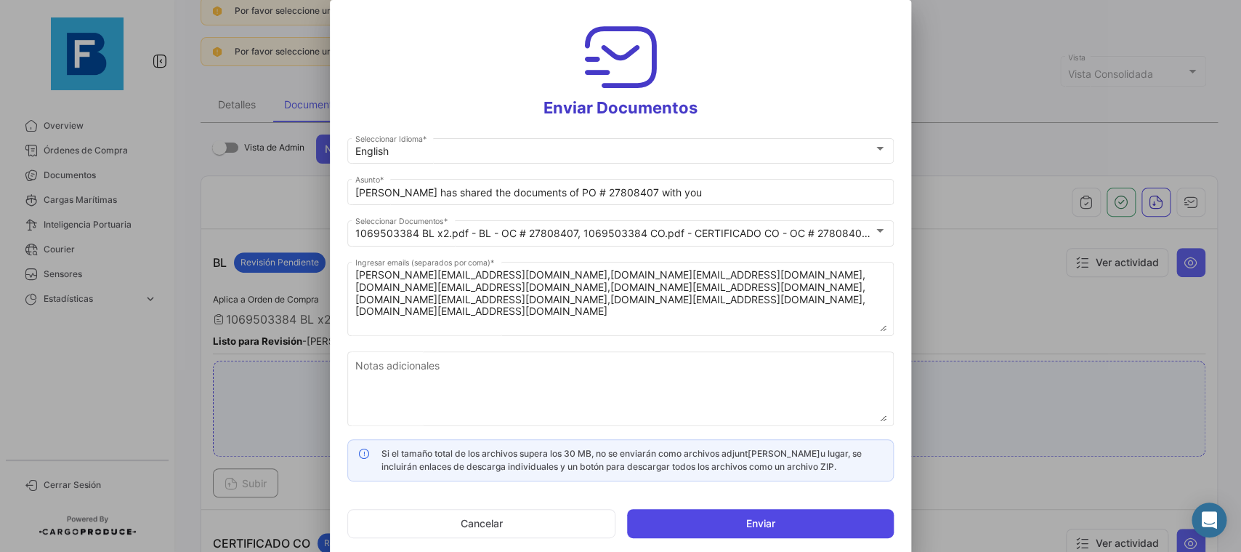
click at [773, 516] on button "Enviar" at bounding box center [760, 523] width 267 height 29
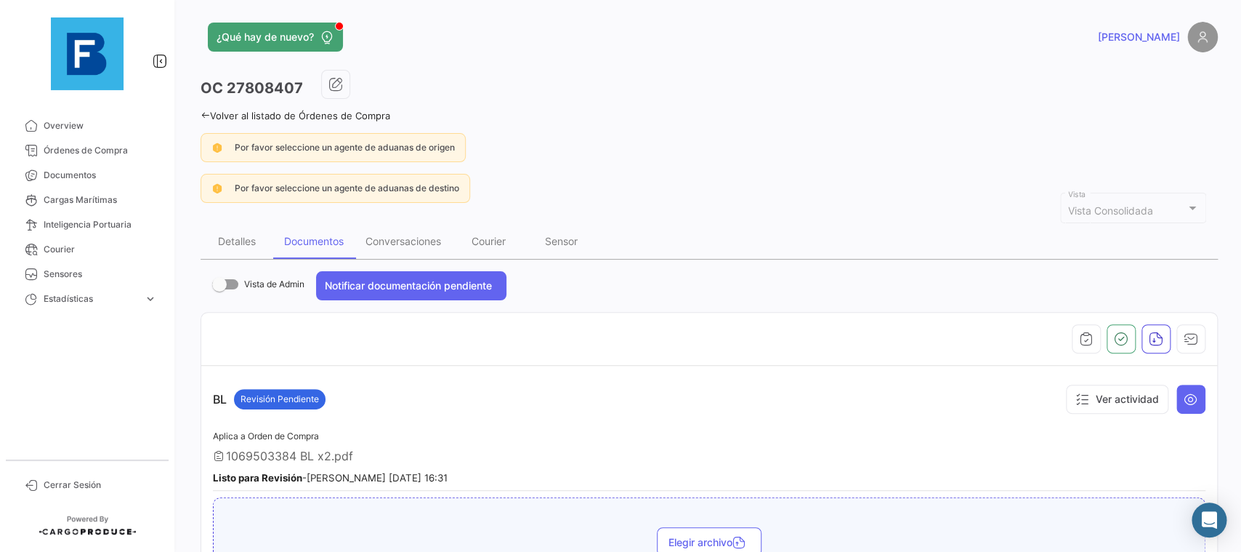
scroll to position [0, 0]
